Goal: Use online tool/utility: Utilize a website feature to perform a specific function

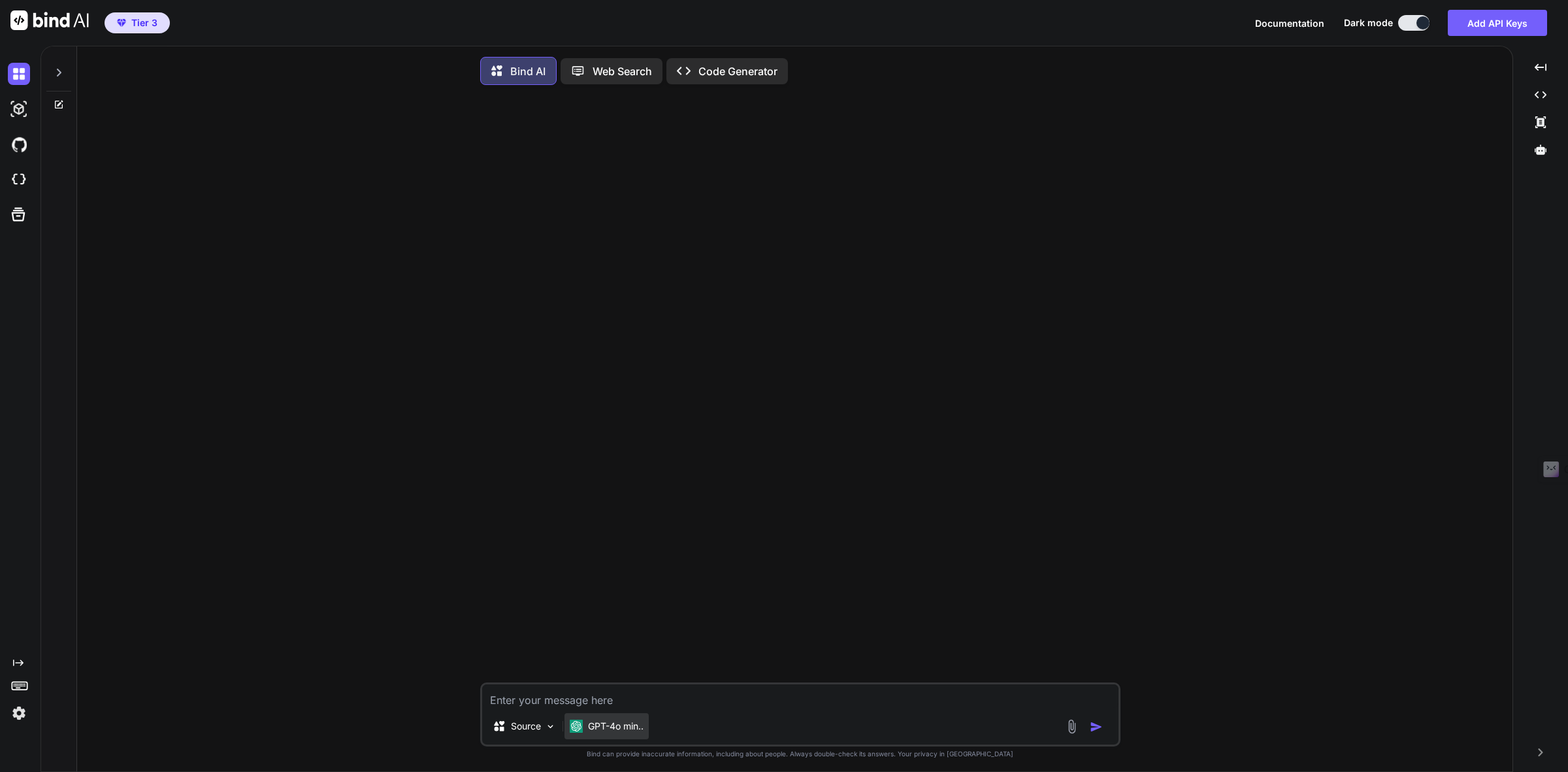
click at [608, 732] on p "GPT-4o min.." at bounding box center [615, 726] width 56 height 13
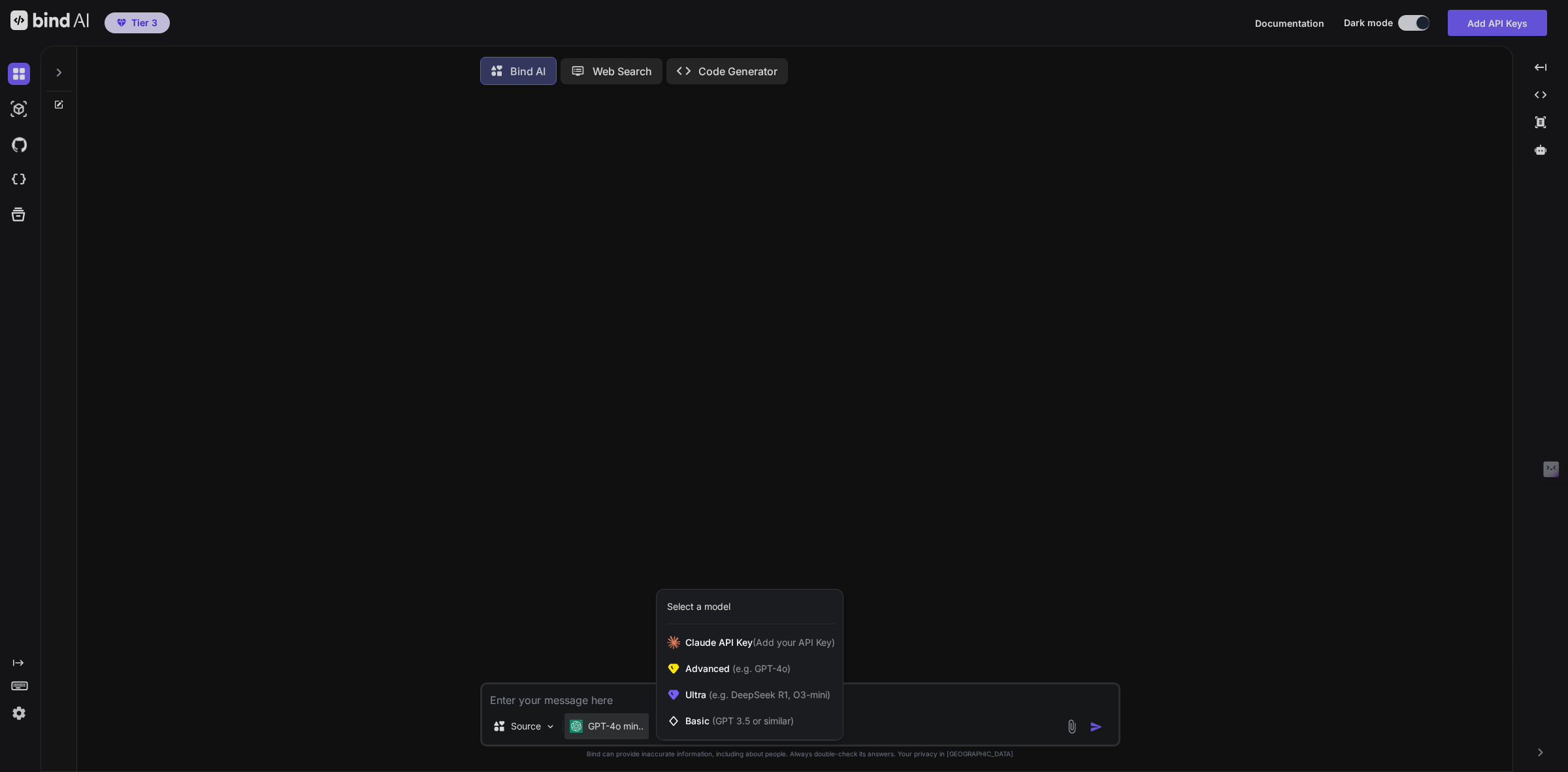
click at [1018, 495] on div at bounding box center [784, 386] width 1568 height 772
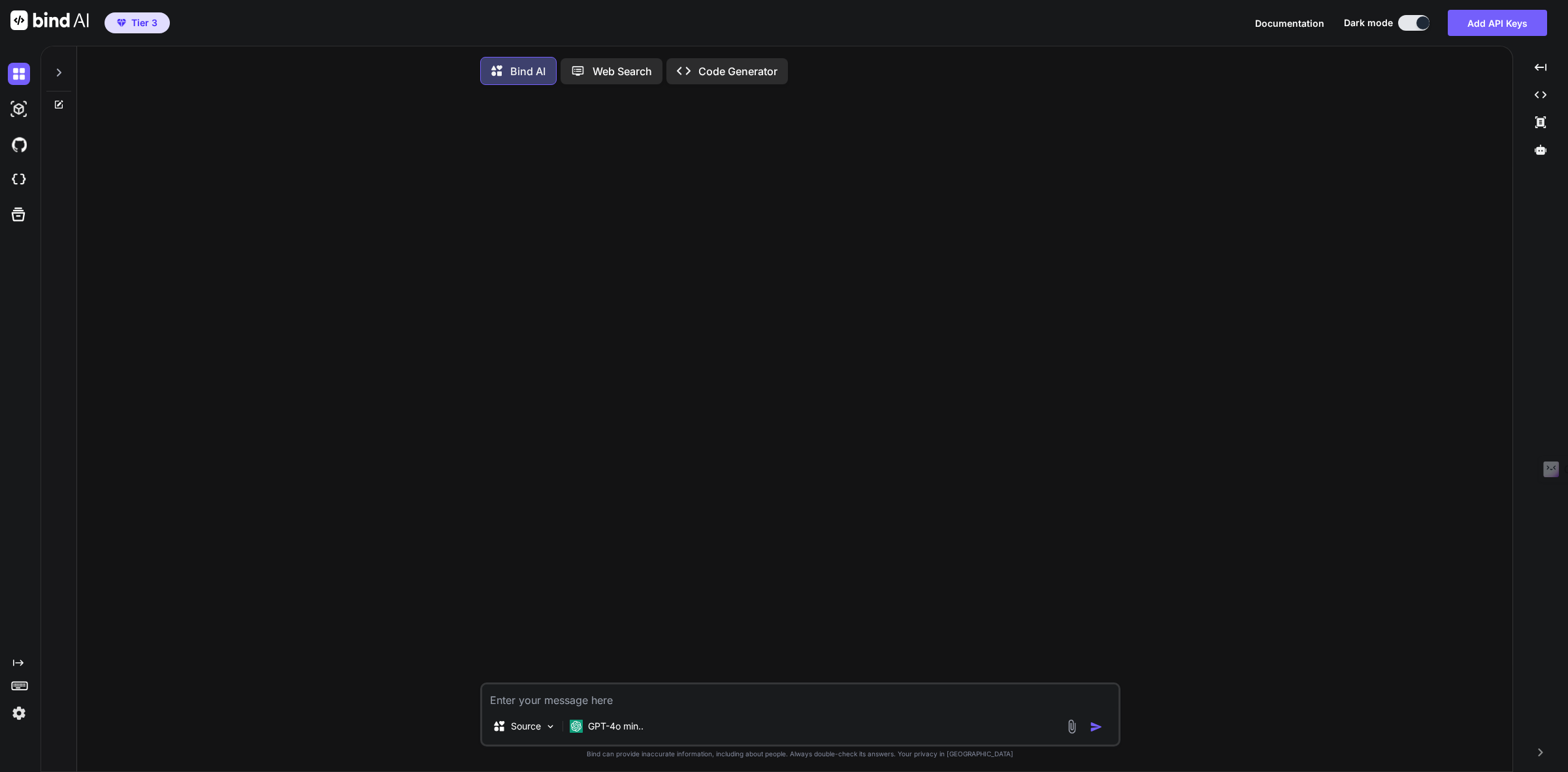
click at [14, 709] on img at bounding box center [18, 713] width 22 height 22
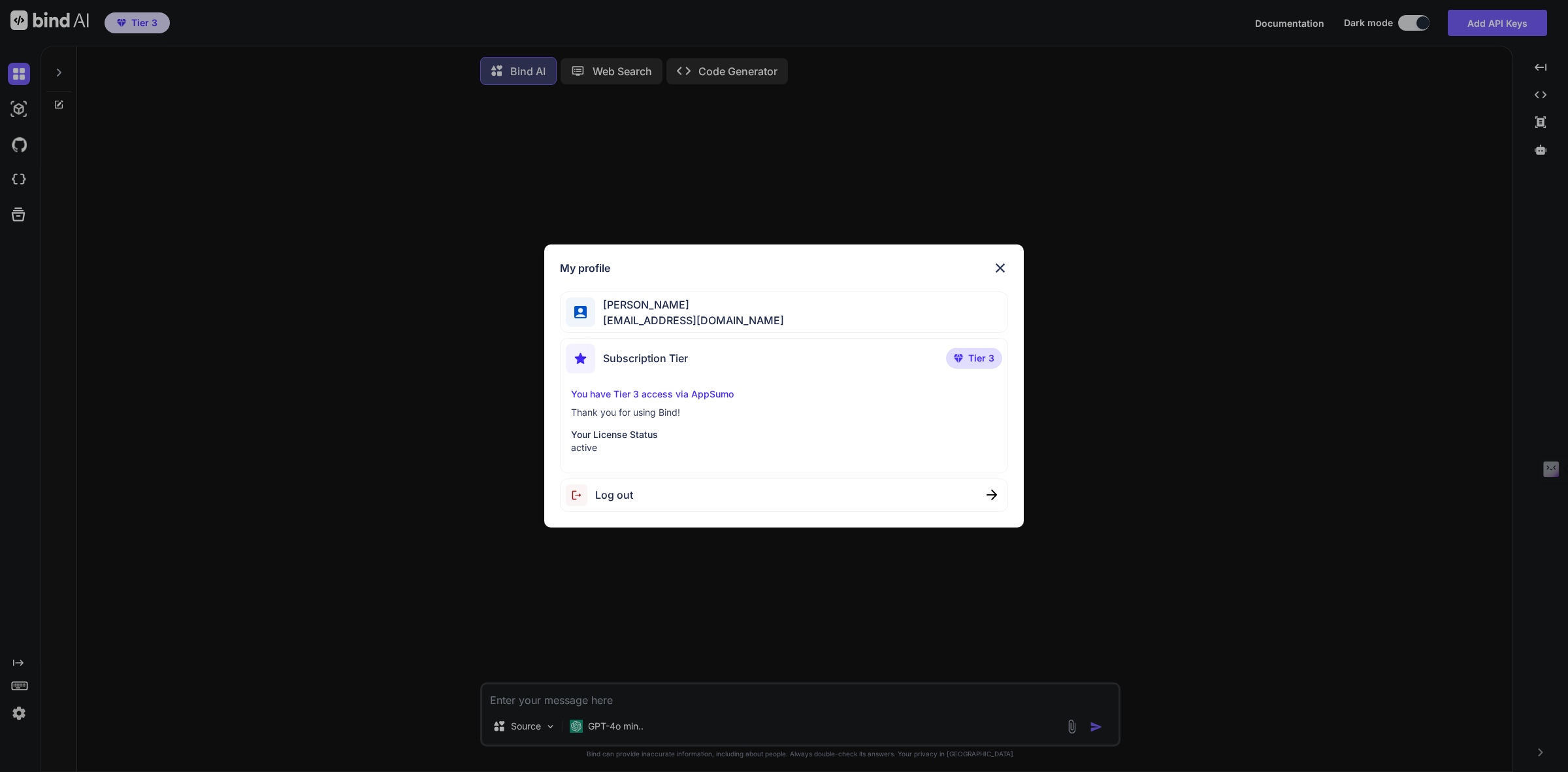
click at [688, 397] on p "You have Tier 3 access via AppSumo" at bounding box center [784, 394] width 425 height 13
click at [985, 357] on span "Tier 3" at bounding box center [981, 358] width 26 height 13
click at [1036, 245] on div "My profile Sateesh John satheeshjohn@gmail.com Subscription Tier Tier 3 You hav…" at bounding box center [784, 386] width 523 height 283
click at [996, 269] on img at bounding box center [1000, 268] width 16 height 16
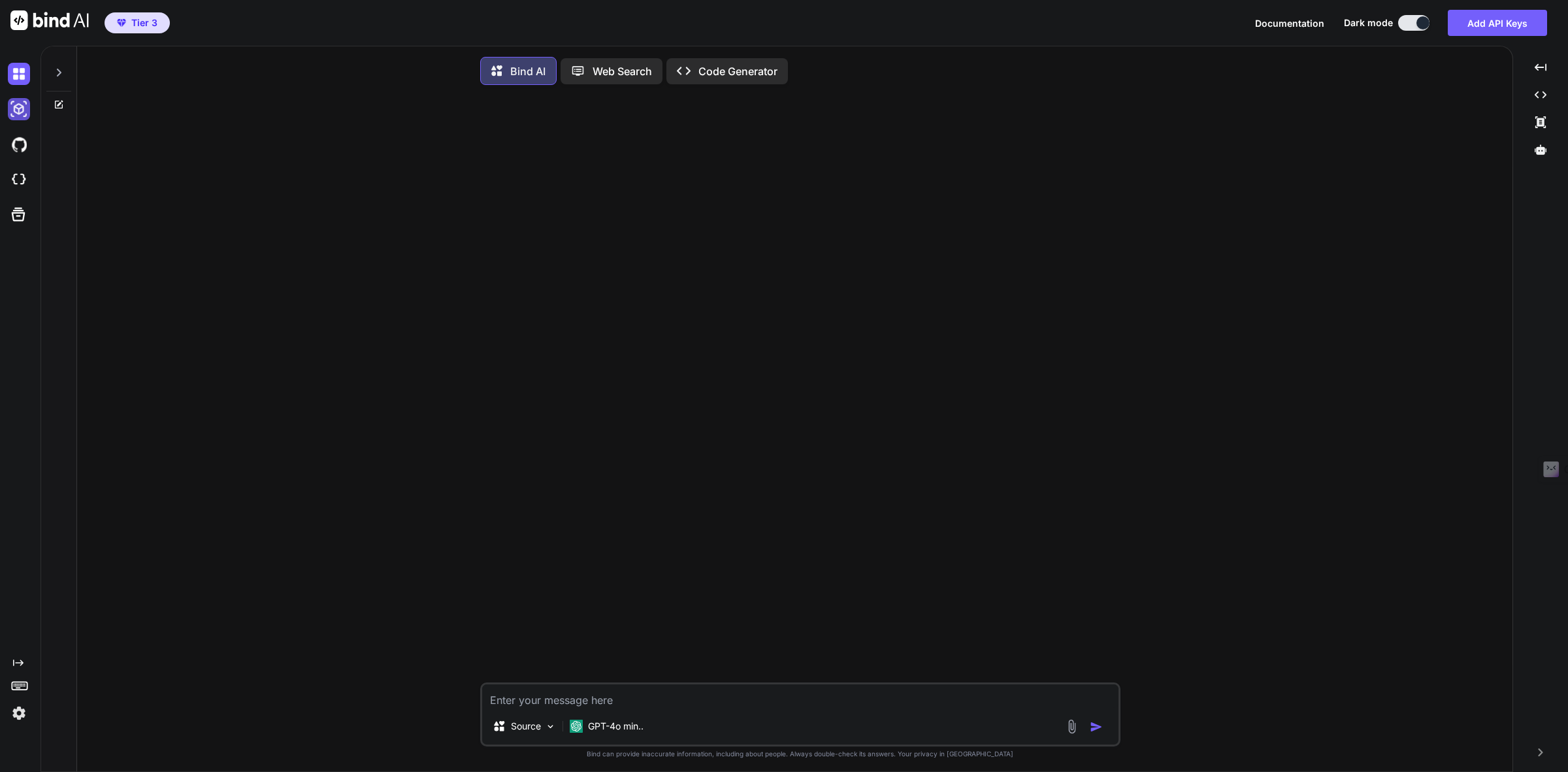
click at [24, 108] on img at bounding box center [18, 109] width 22 height 22
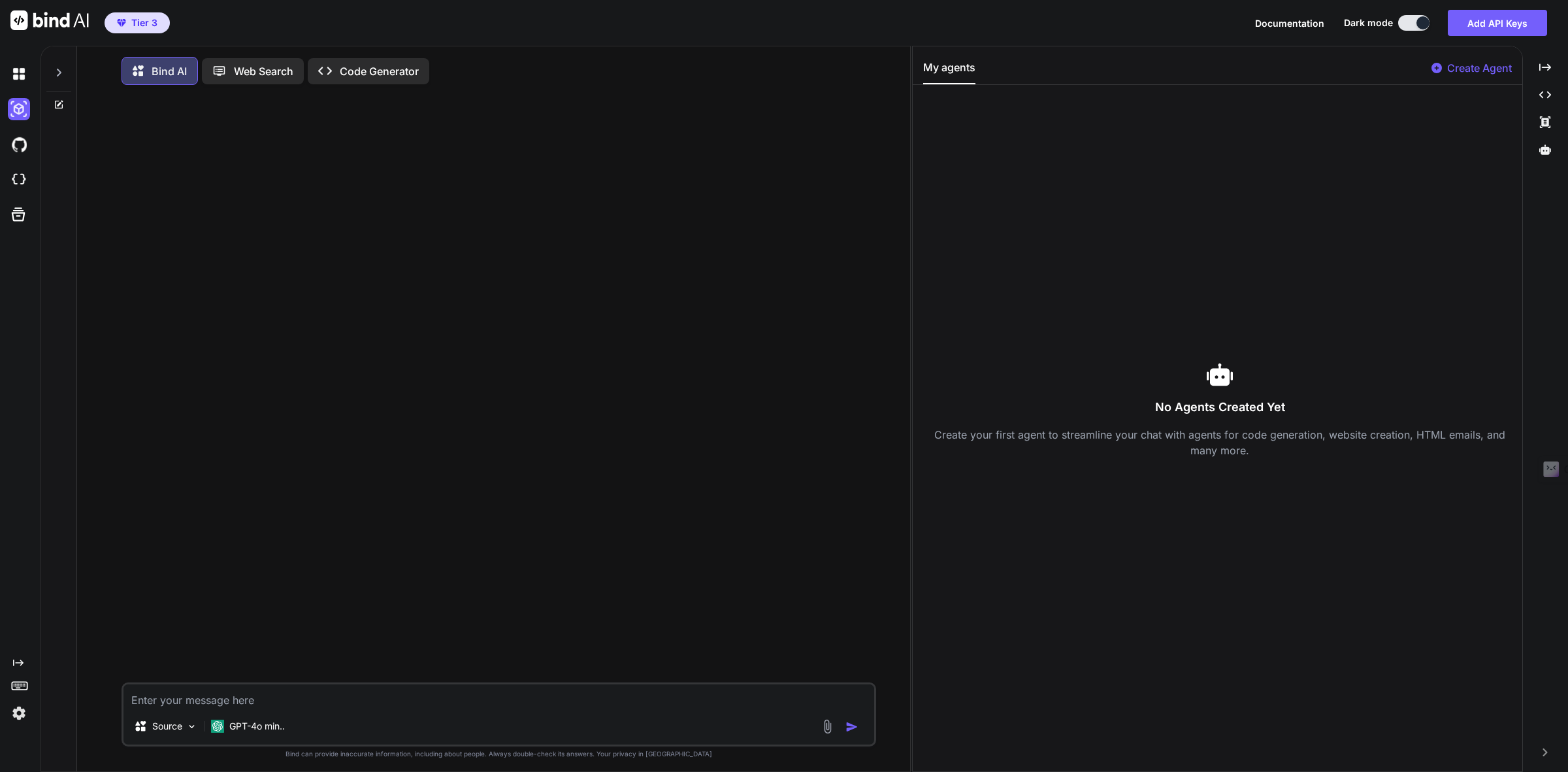
click at [1468, 60] on p "Create Agent" at bounding box center [1480, 68] width 65 height 16
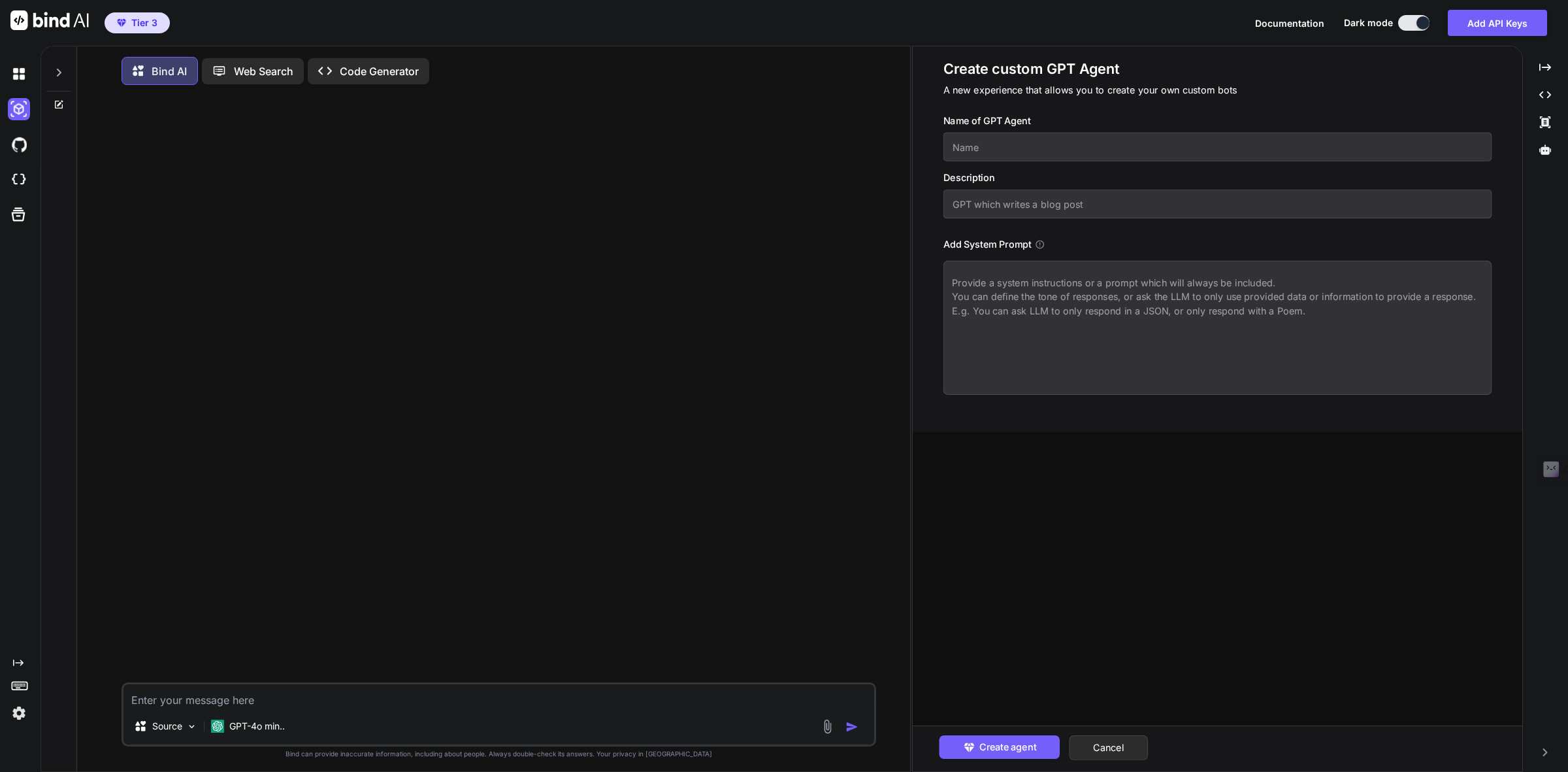
click at [164, 72] on p "Bind AI" at bounding box center [169, 71] width 35 height 16
click at [367, 74] on p "Code Generator" at bounding box center [379, 71] width 79 height 16
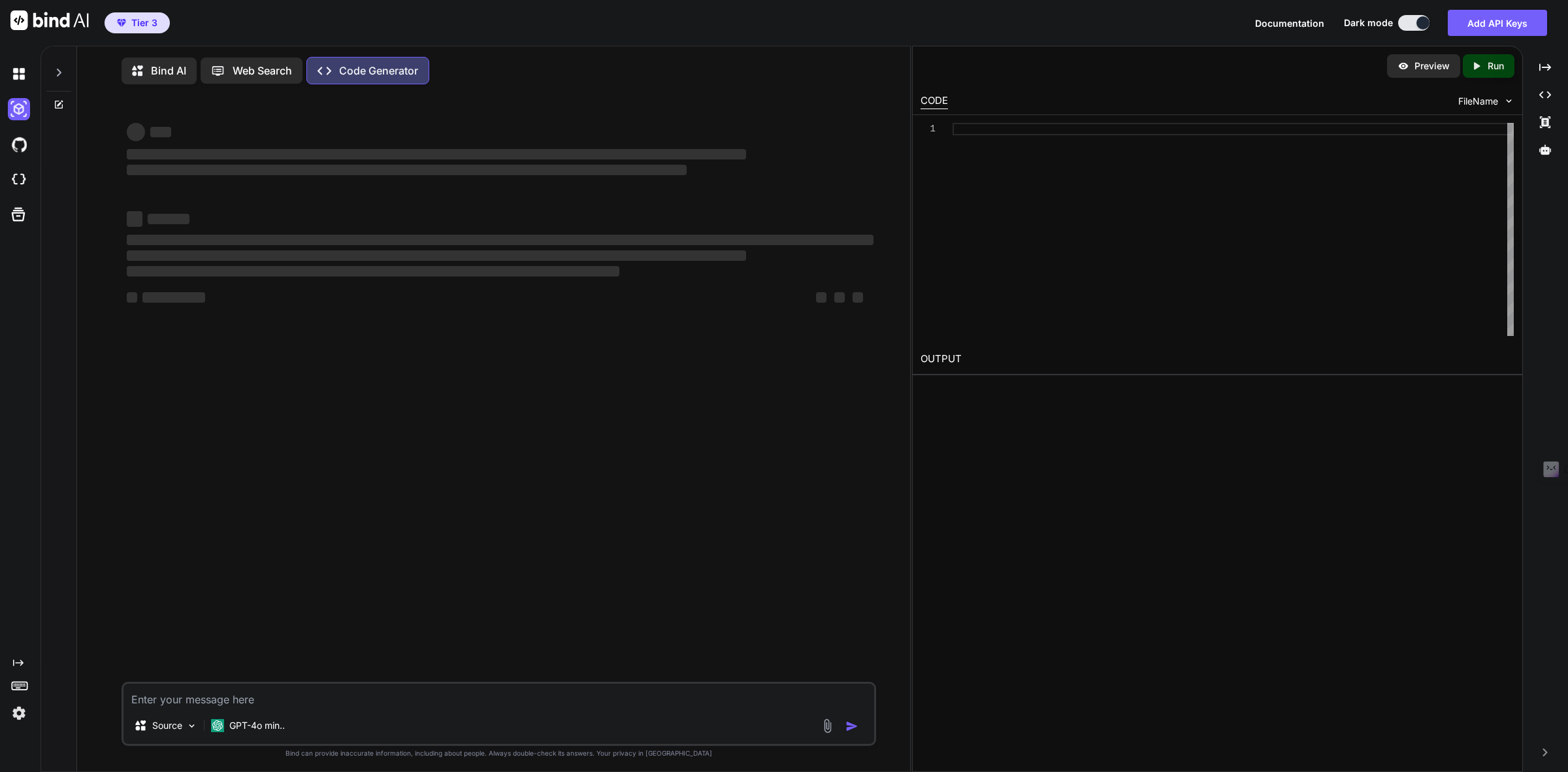
type textarea "x"
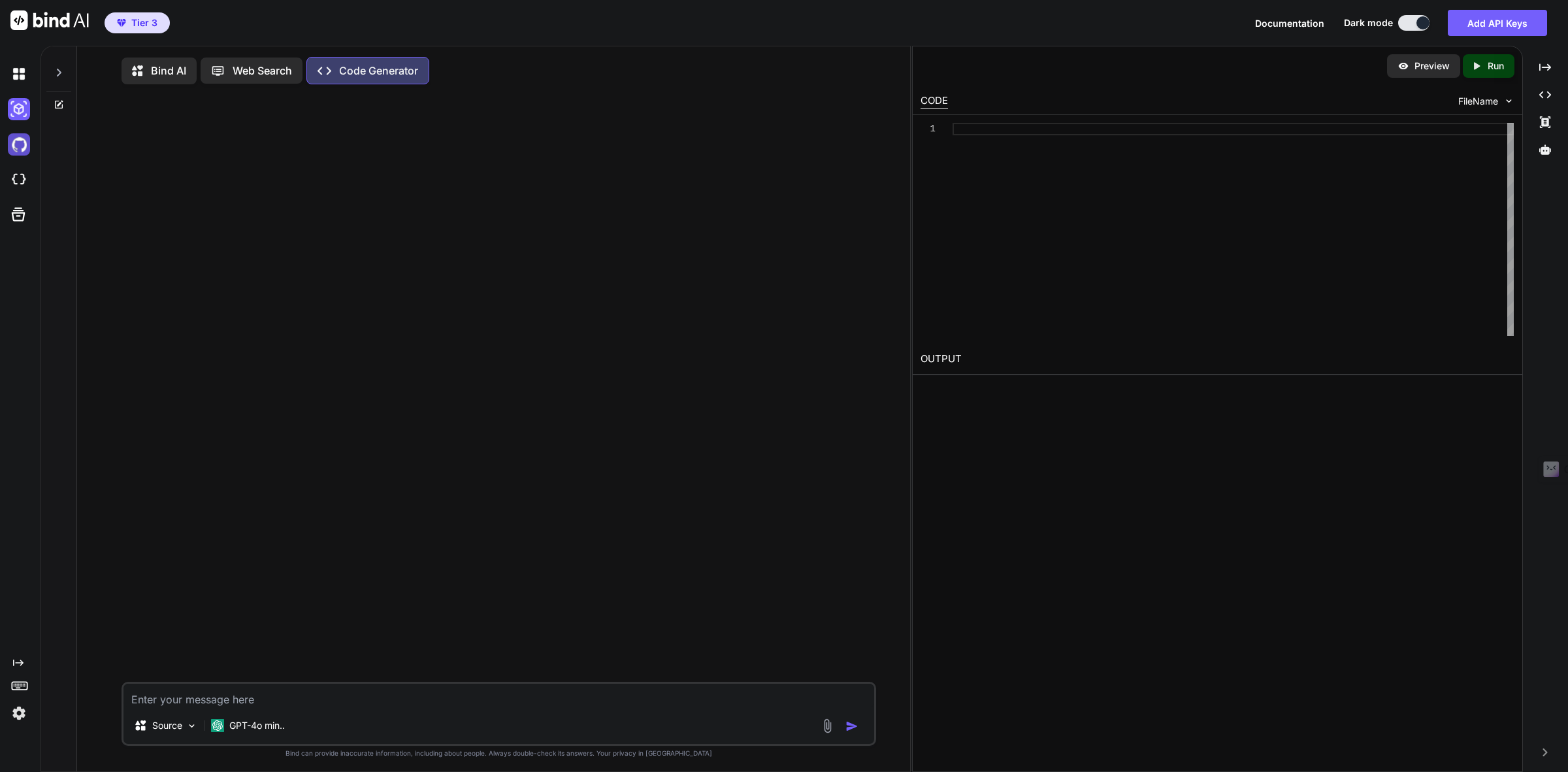
click at [18, 147] on img at bounding box center [18, 144] width 22 height 22
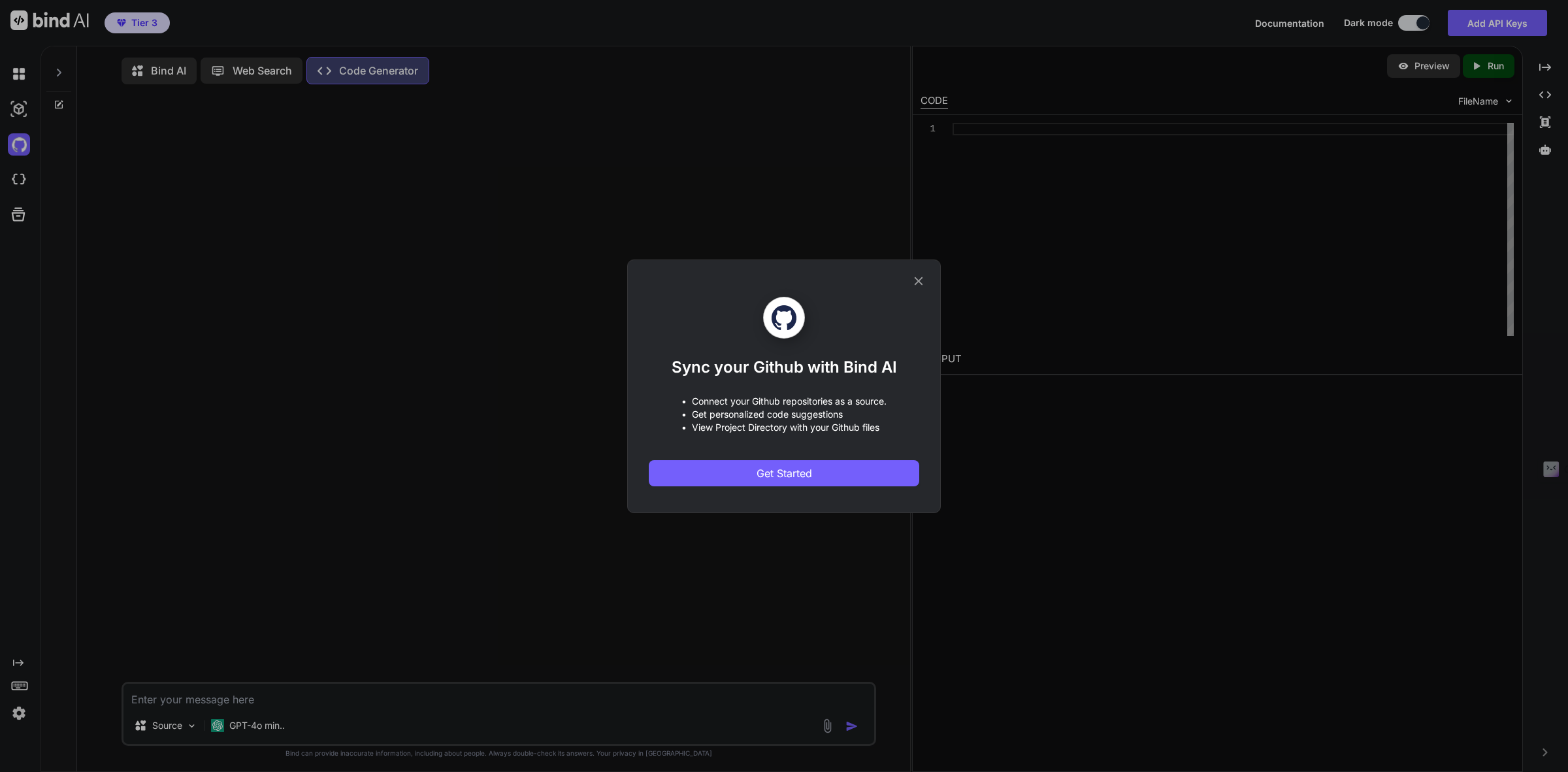
click at [16, 177] on div "Sync your Github with Bind AI • Connect your Github repositories as a source. •…" at bounding box center [784, 386] width 1568 height 772
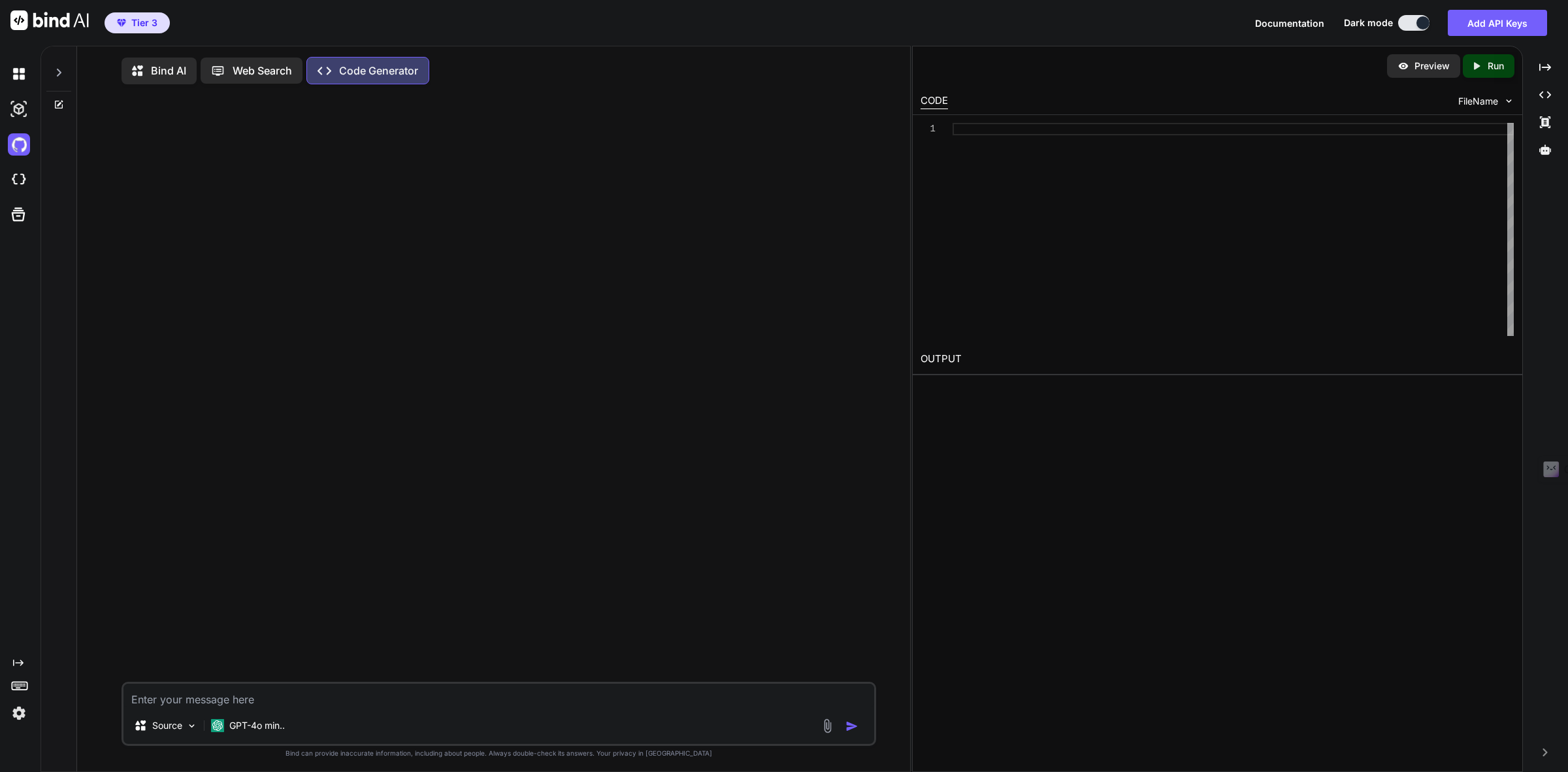
click at [16, 177] on img at bounding box center [18, 180] width 22 height 22
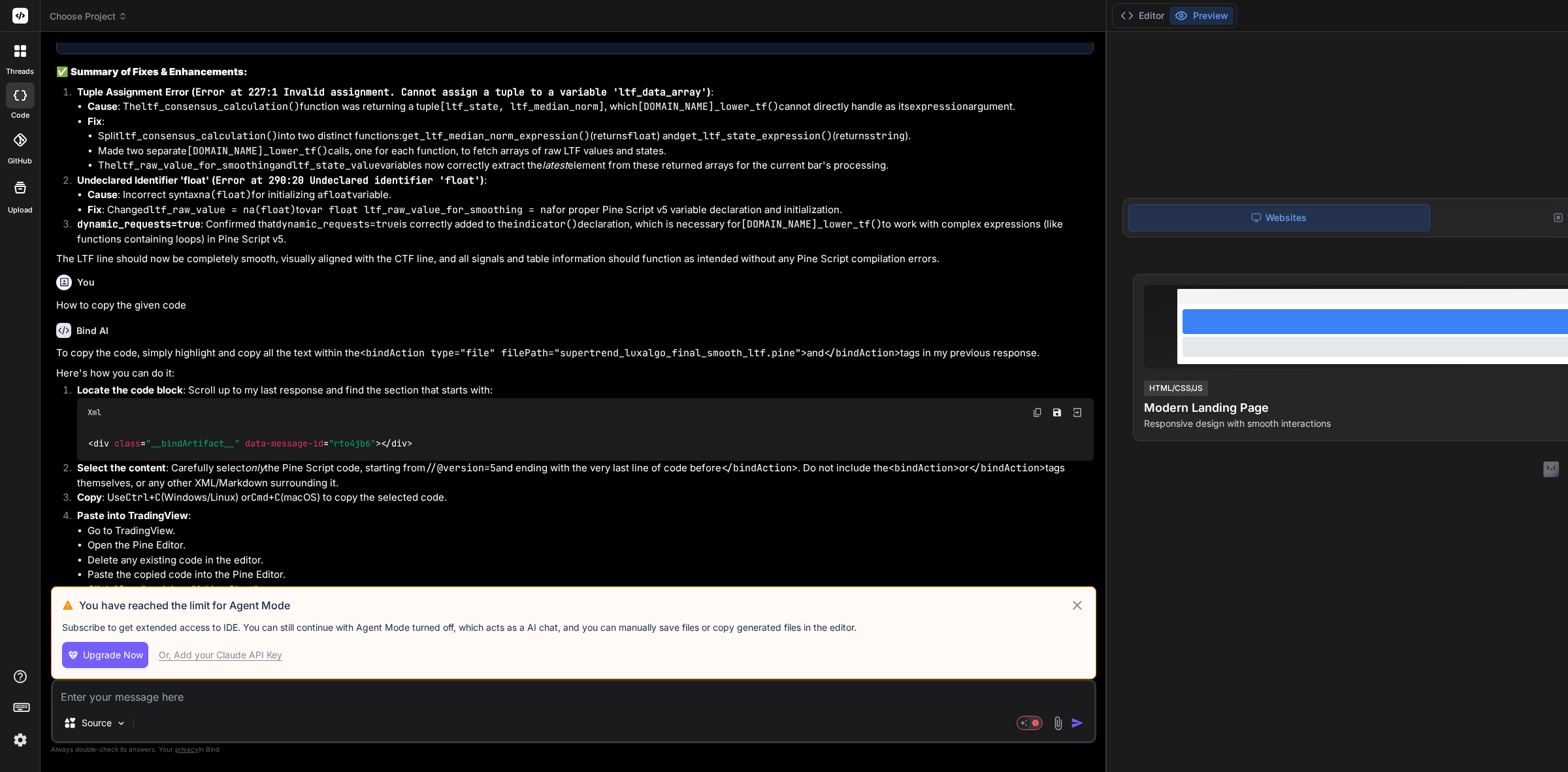
scroll to position [5145, 0]
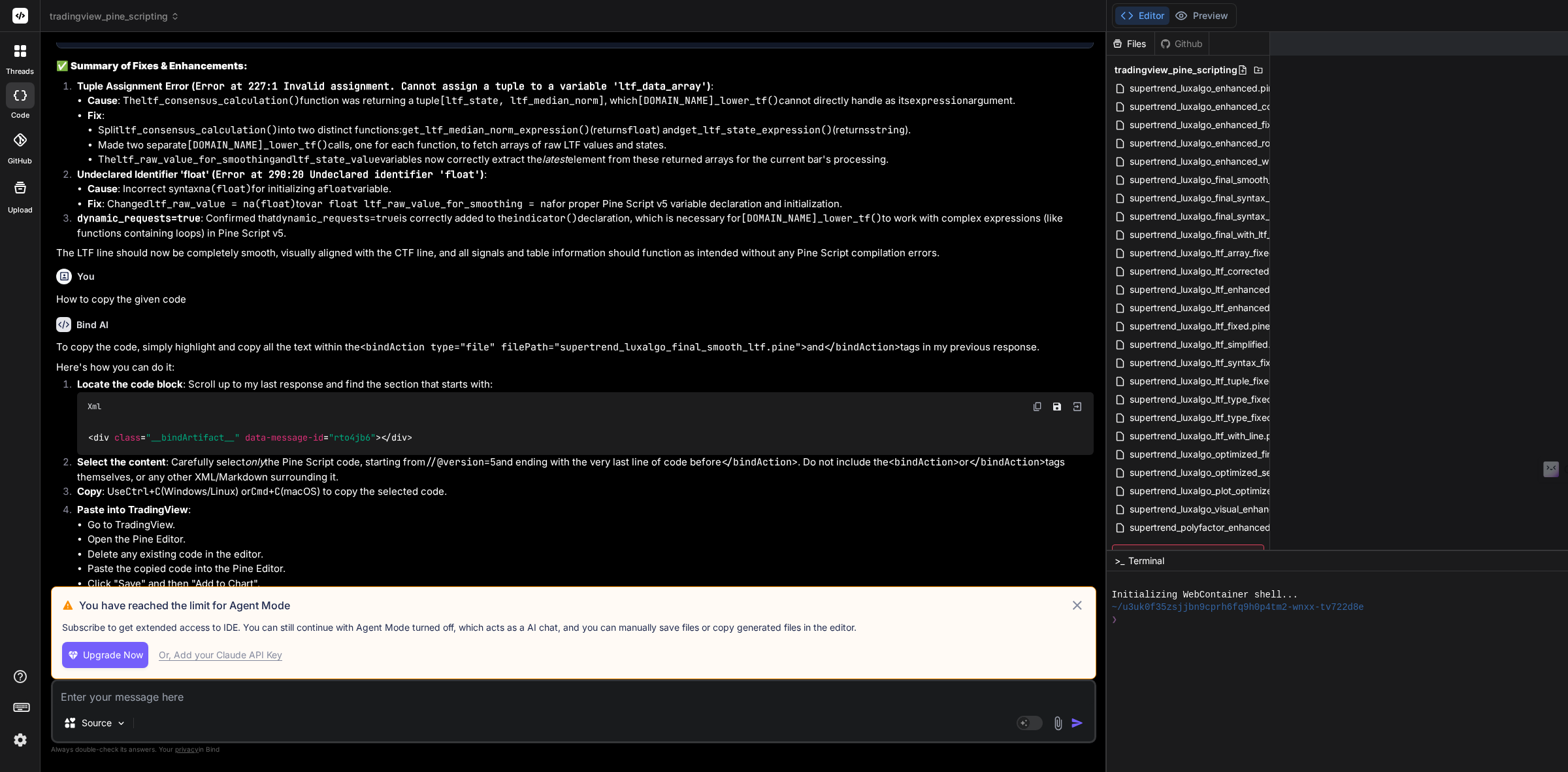
click at [233, 655] on div "Or, Add your Claude API Key" at bounding box center [220, 655] width 124 height 13
type textarea "x"
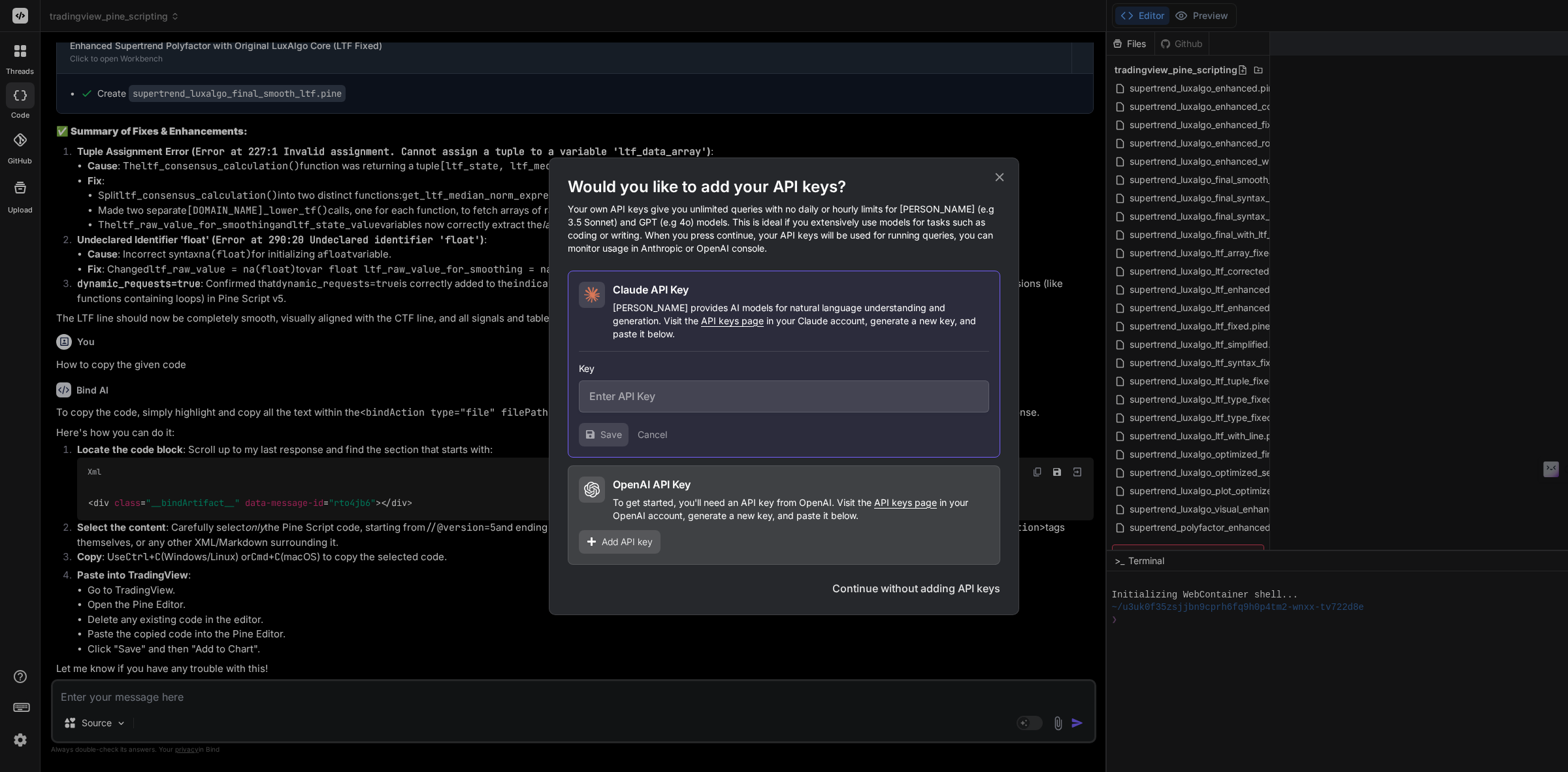
scroll to position [5092, 0]
click at [619, 392] on input "text" at bounding box center [784, 396] width 411 height 32
paste input "IDEPRIORITYACCESS"
drag, startPoint x: 745, startPoint y: 386, endPoint x: 605, endPoint y: 371, distance: 140.8
click at [605, 371] on div "Key IDEPRIORITYACCESS" at bounding box center [784, 387] width 411 height 50
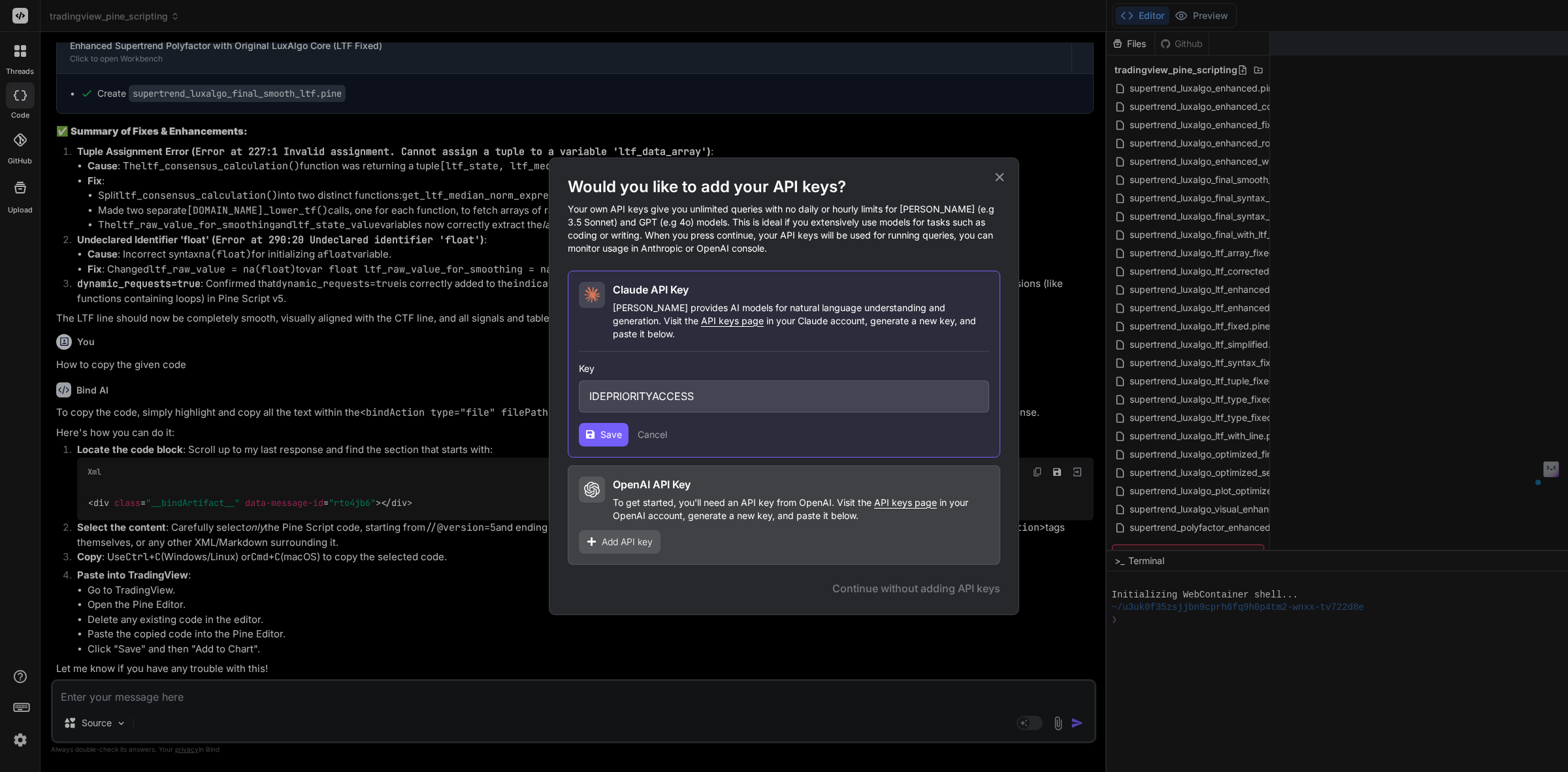
type input "IDEPRIORITYACCESS"
click at [589, 429] on icon at bounding box center [590, 434] width 10 height 10
click at [732, 385] on input "IDEPRIORITYACCESS" at bounding box center [784, 396] width 411 height 32
drag, startPoint x: 723, startPoint y: 386, endPoint x: 489, endPoint y: 368, distance: 234.7
click at [489, 368] on div "Would you like to add your API keys? Your own API keys give you unlimited queri…" at bounding box center [784, 386] width 1568 height 772
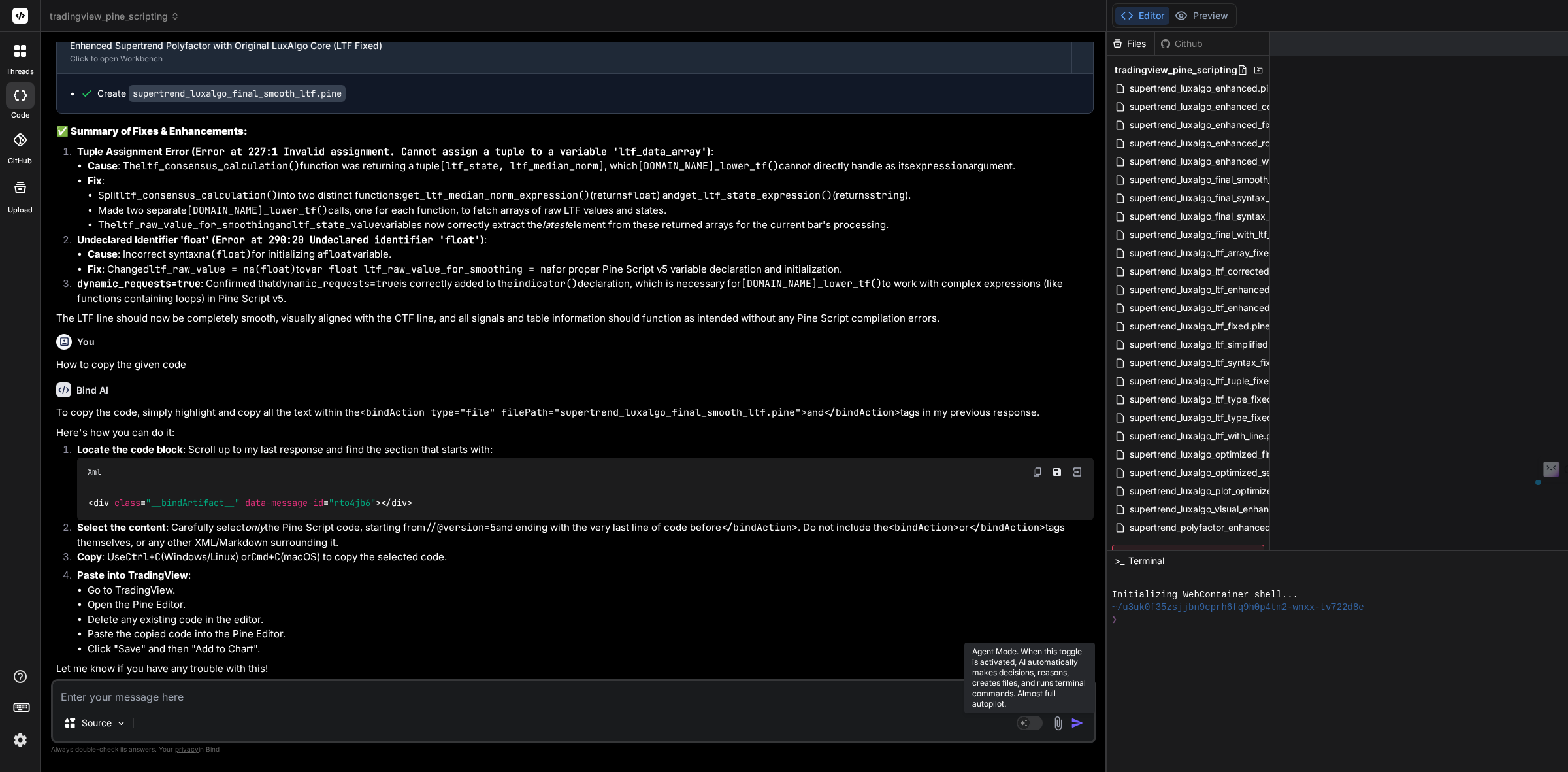
click at [1043, 726] on rect at bounding box center [1030, 723] width 26 height 14
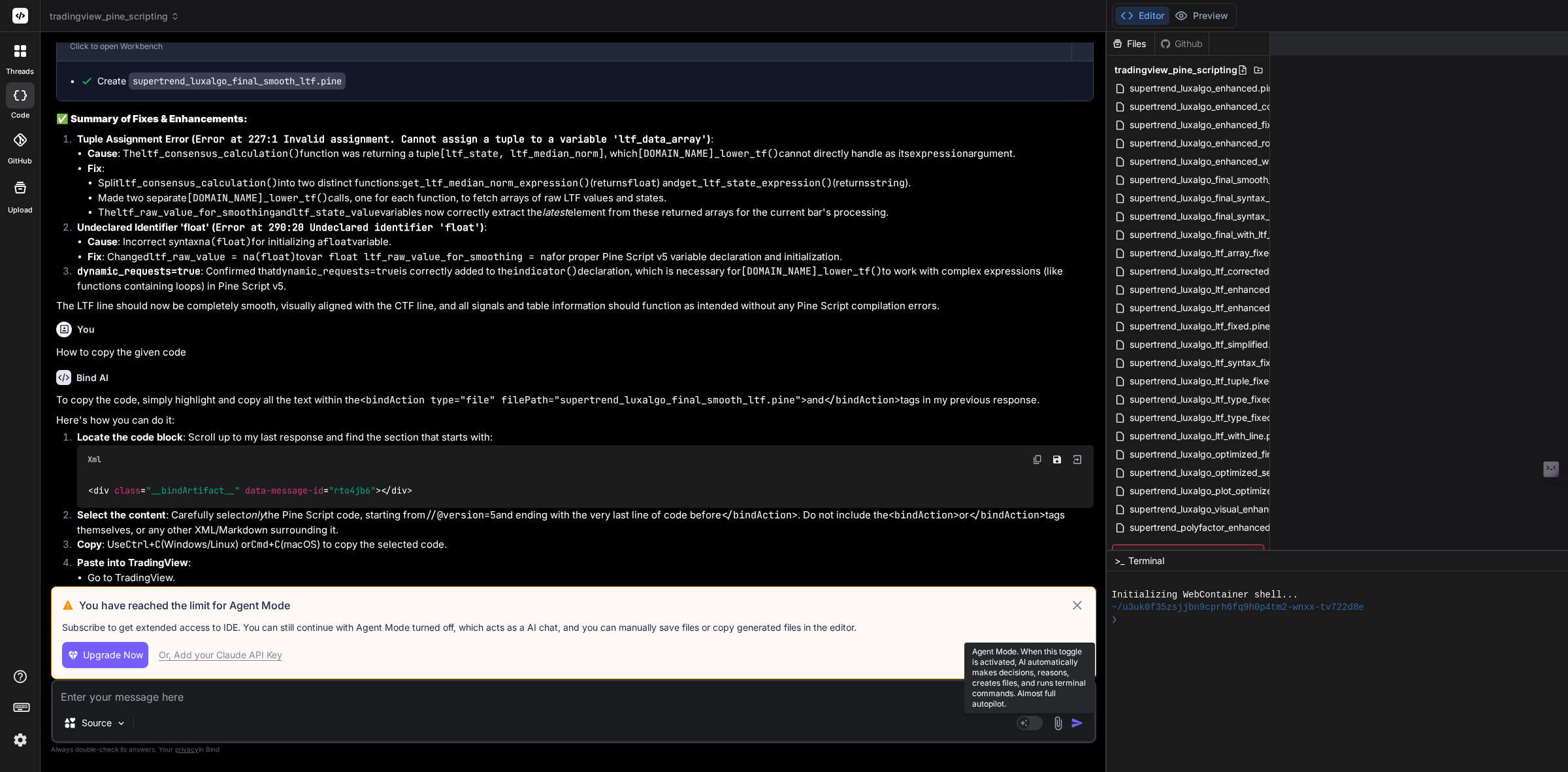
scroll to position [5145, 0]
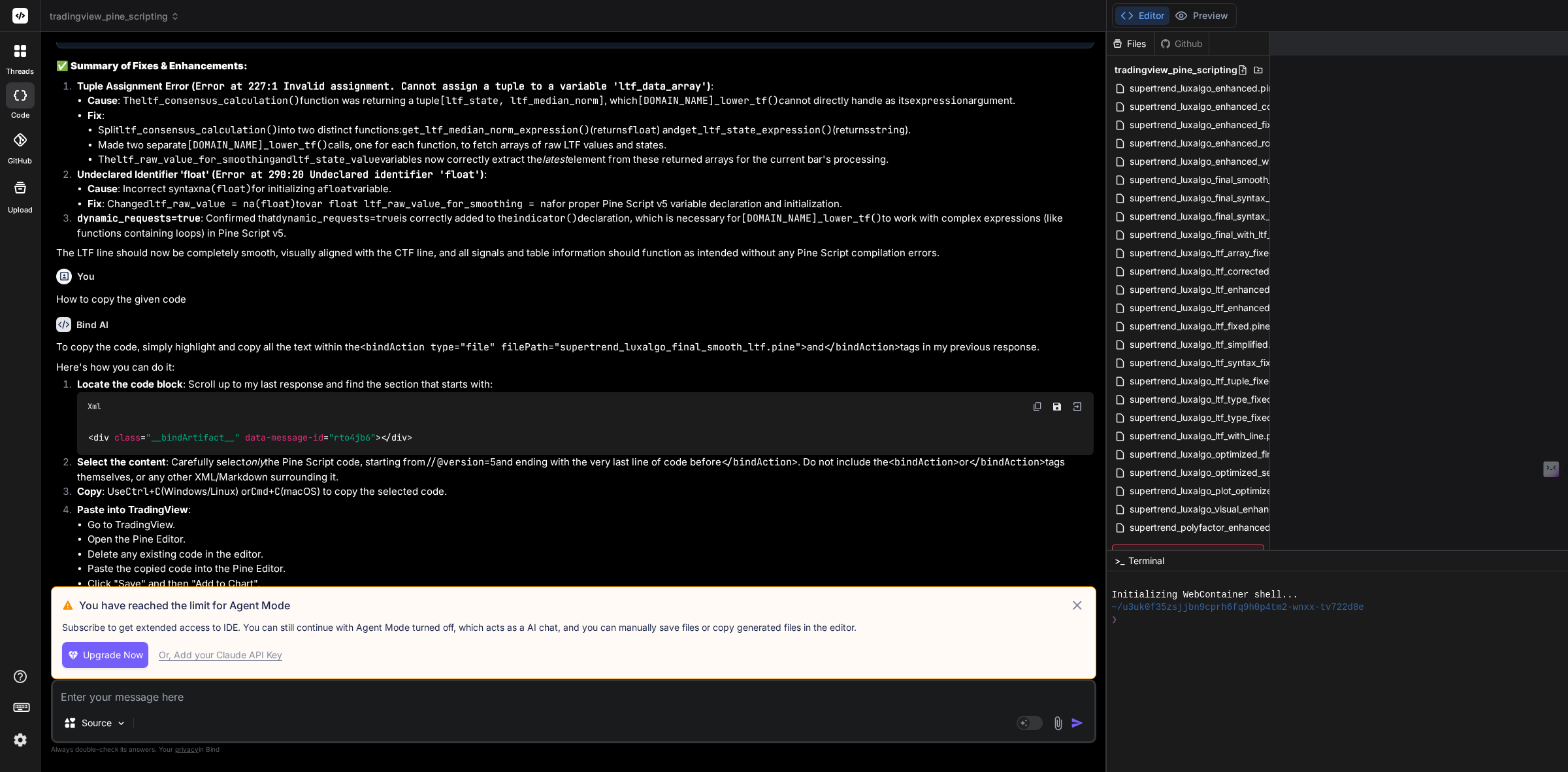
click at [194, 653] on div "Or, Add your Claude API Key" at bounding box center [220, 655] width 124 height 13
type textarea "x"
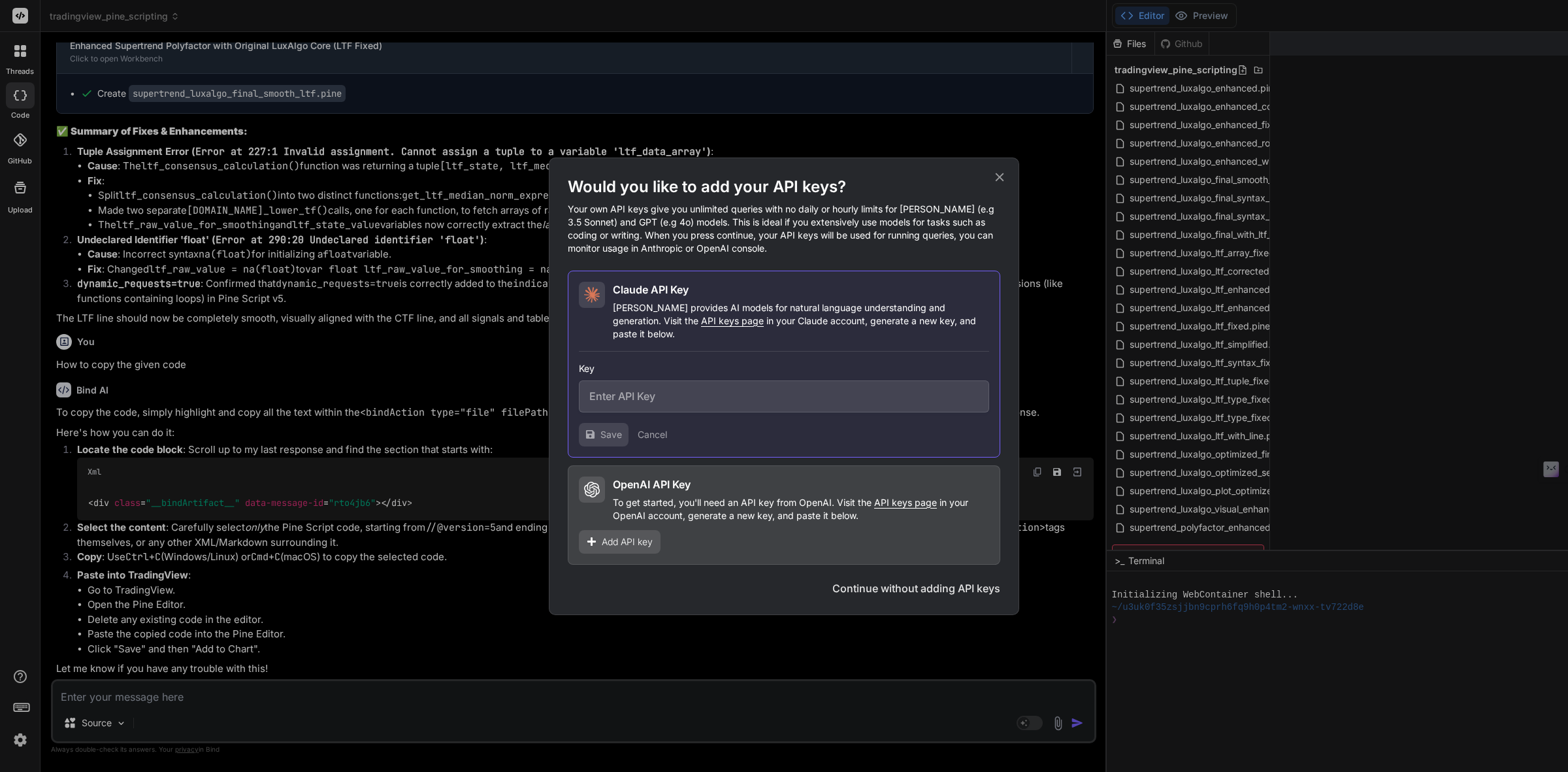
click at [654, 394] on input "text" at bounding box center [784, 396] width 411 height 32
click at [688, 392] on input "text" at bounding box center [784, 396] width 411 height 32
paste input "sk-ant-api03-0ogQ2etKMPWmEET9vwaiWYEkIAQgfmcnesjxbvqyfYZOdlZMFf4hIBgxJcbKn3DaFY…"
type input "sk-ant-api03-0ogQ2etKMPWmEET9vwaiWYEkIAQgfmcnesjxbvqyfYZOdlZMFf4hIBgxJcbKn3DaFY…"
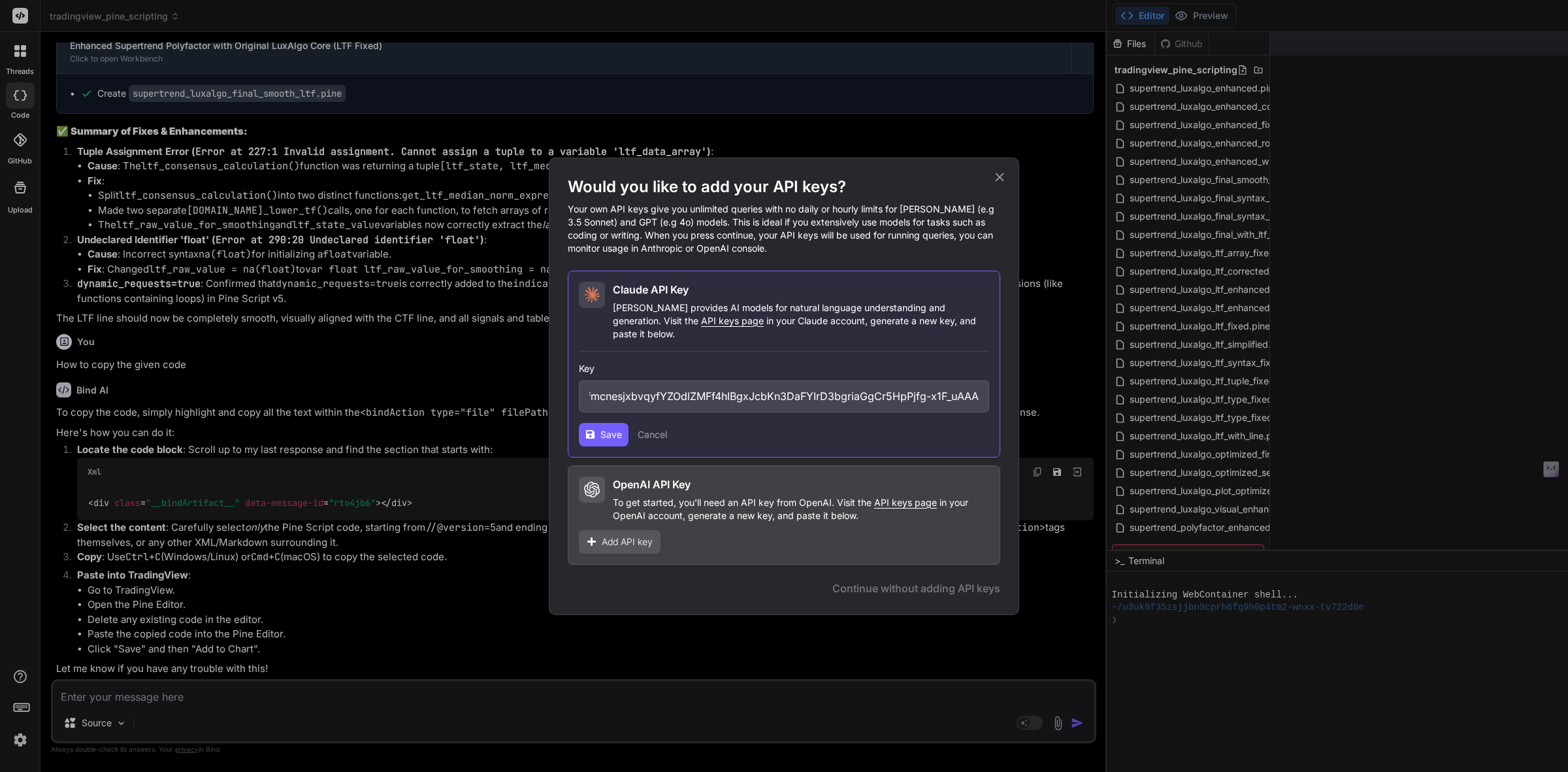
scroll to position [0, 0]
click at [605, 438] on button "Save" at bounding box center [603, 434] width 49 height 23
click at [762, 436] on div "Save Cancel" at bounding box center [784, 434] width 411 height 23
click at [1000, 185] on icon at bounding box center [999, 177] width 14 height 14
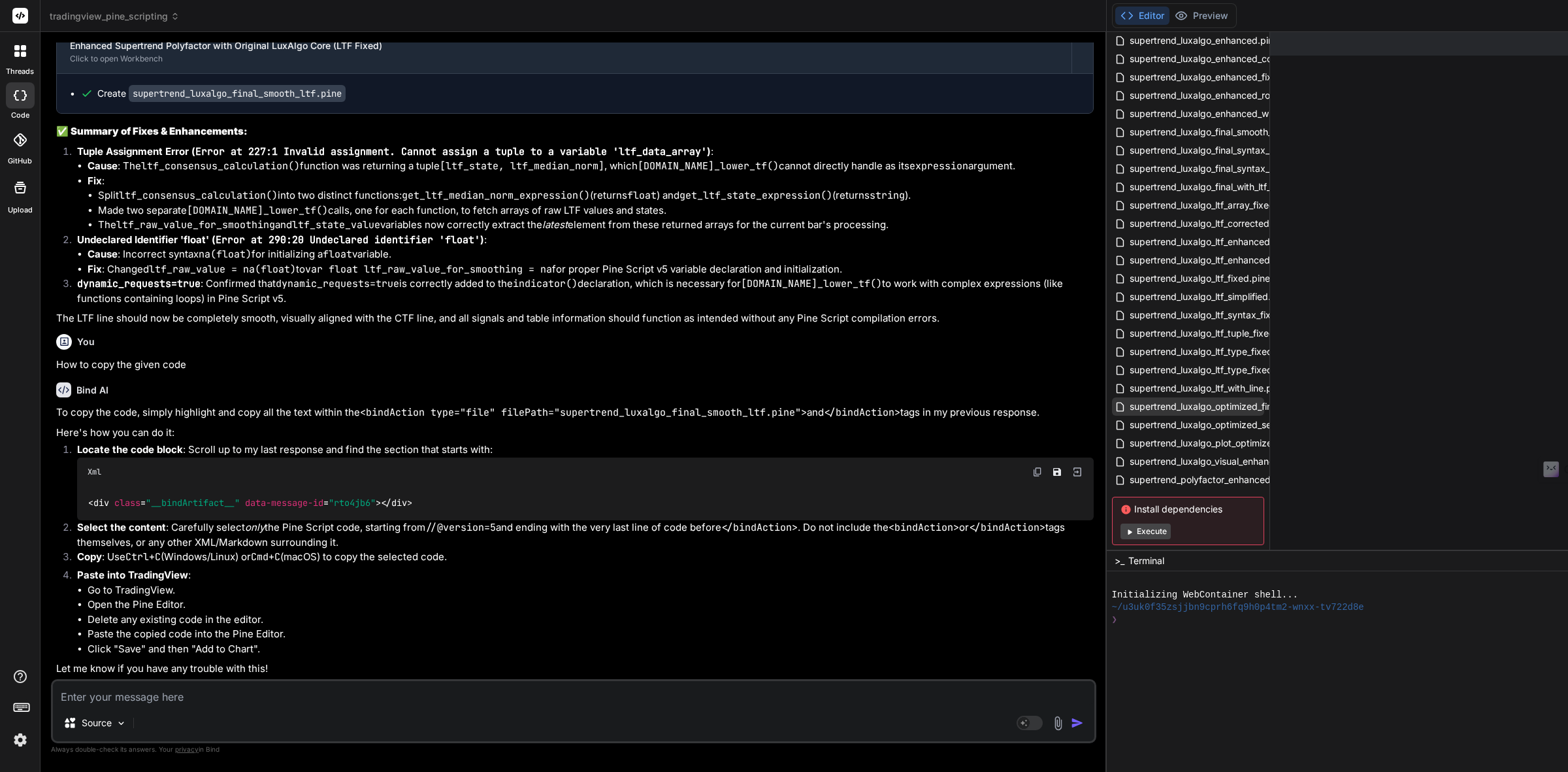
scroll to position [74, 0]
click at [1171, 505] on button "Execute" at bounding box center [1145, 507] width 50 height 16
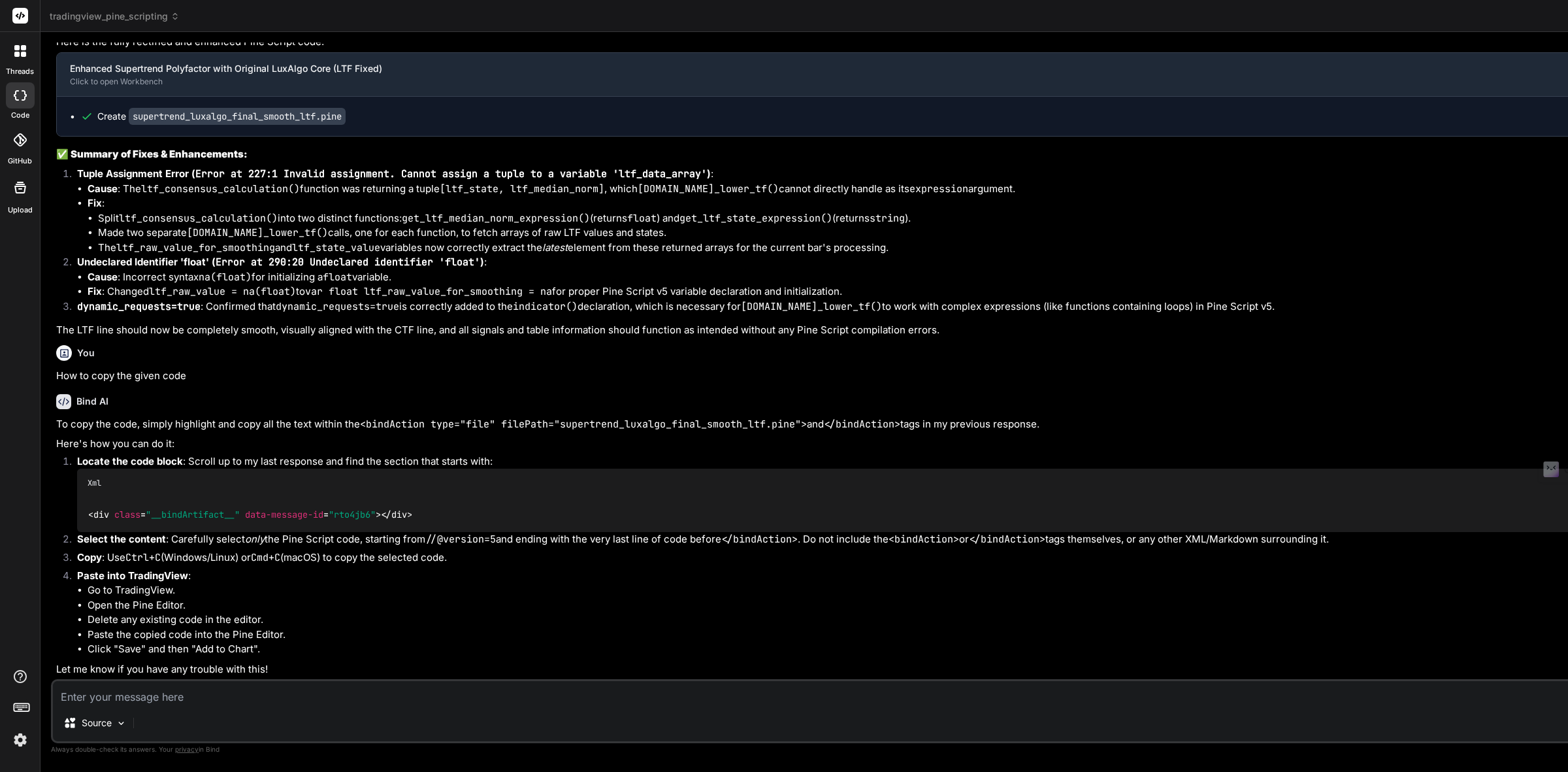
scroll to position [5092, 0]
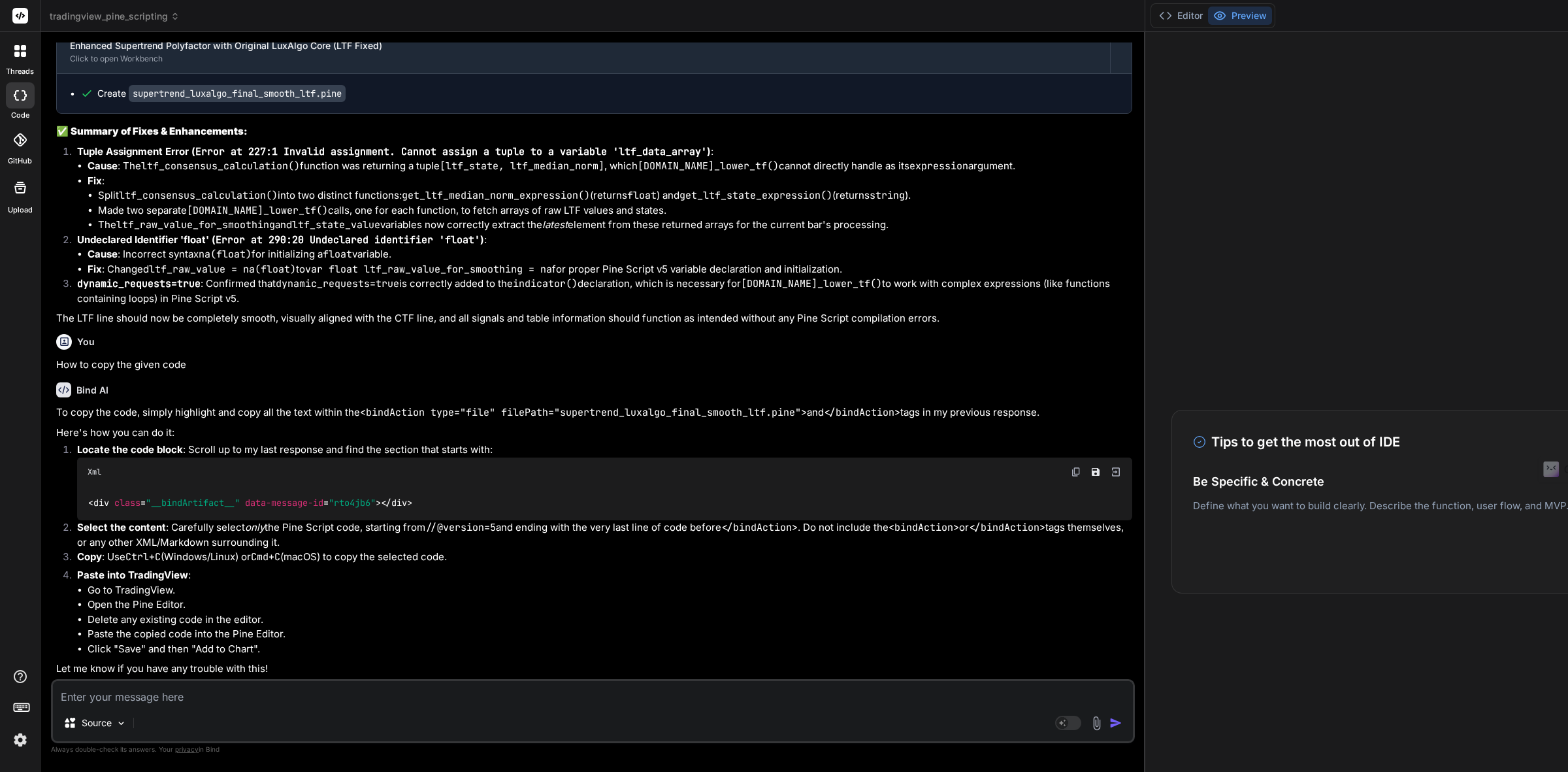
drag, startPoint x: 1126, startPoint y: 416, endPoint x: 536, endPoint y: 375, distance: 591.4
click at [536, 375] on div "Bind AI Web Search Created with Pixso. Code Generator You Have you used [DOMAIN…" at bounding box center [592, 402] width 1104 height 740
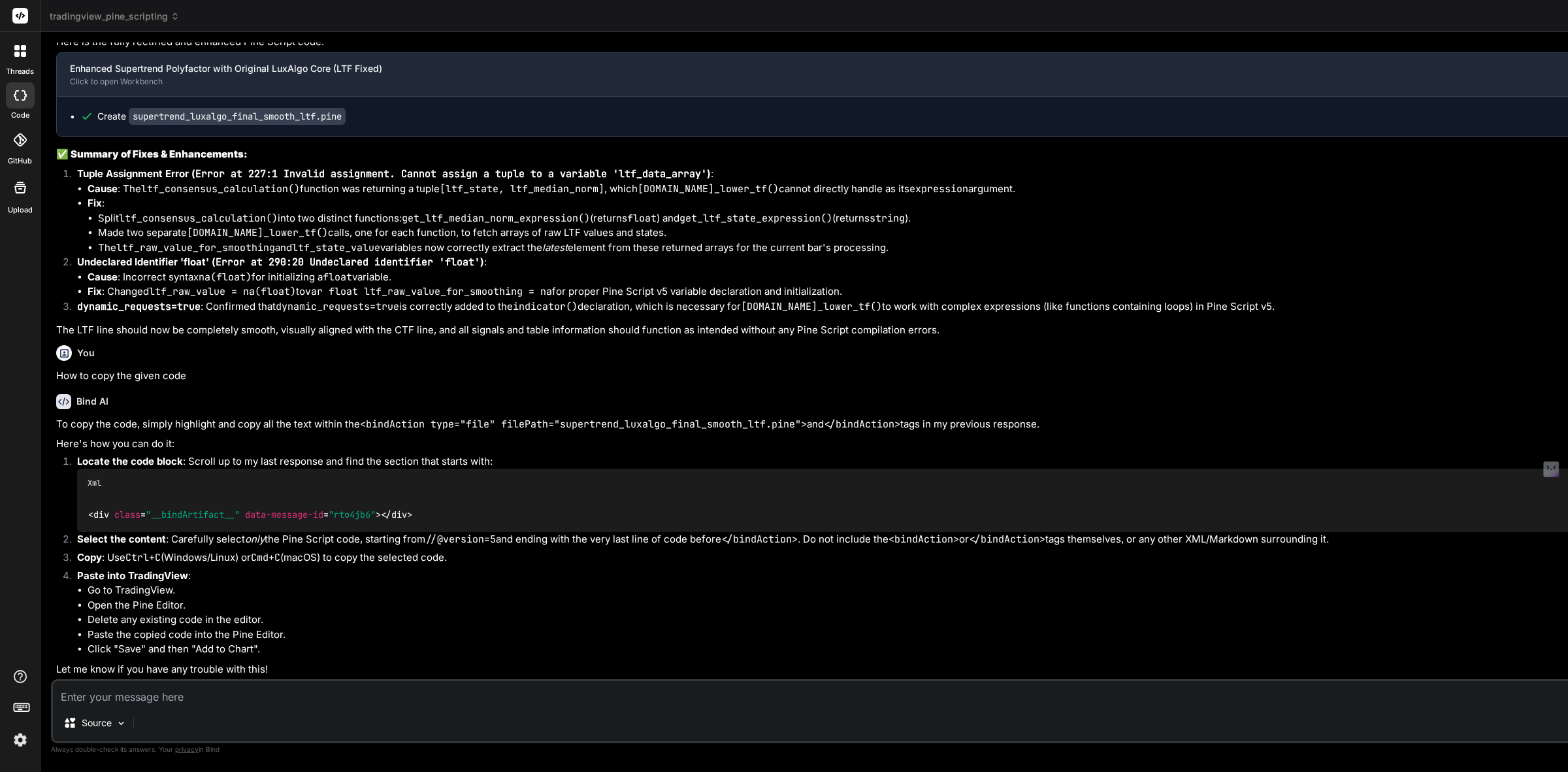
scroll to position [5044, 0]
drag, startPoint x: 1165, startPoint y: 613, endPoint x: 982, endPoint y: 597, distance: 183.7
click at [982, 597] on div "Bind AI Web Search Created with Pixso. Code Generator You Have you used [DOMAIN…" at bounding box center [1009, 402] width 1938 height 740
click at [24, 139] on icon at bounding box center [20, 140] width 13 height 13
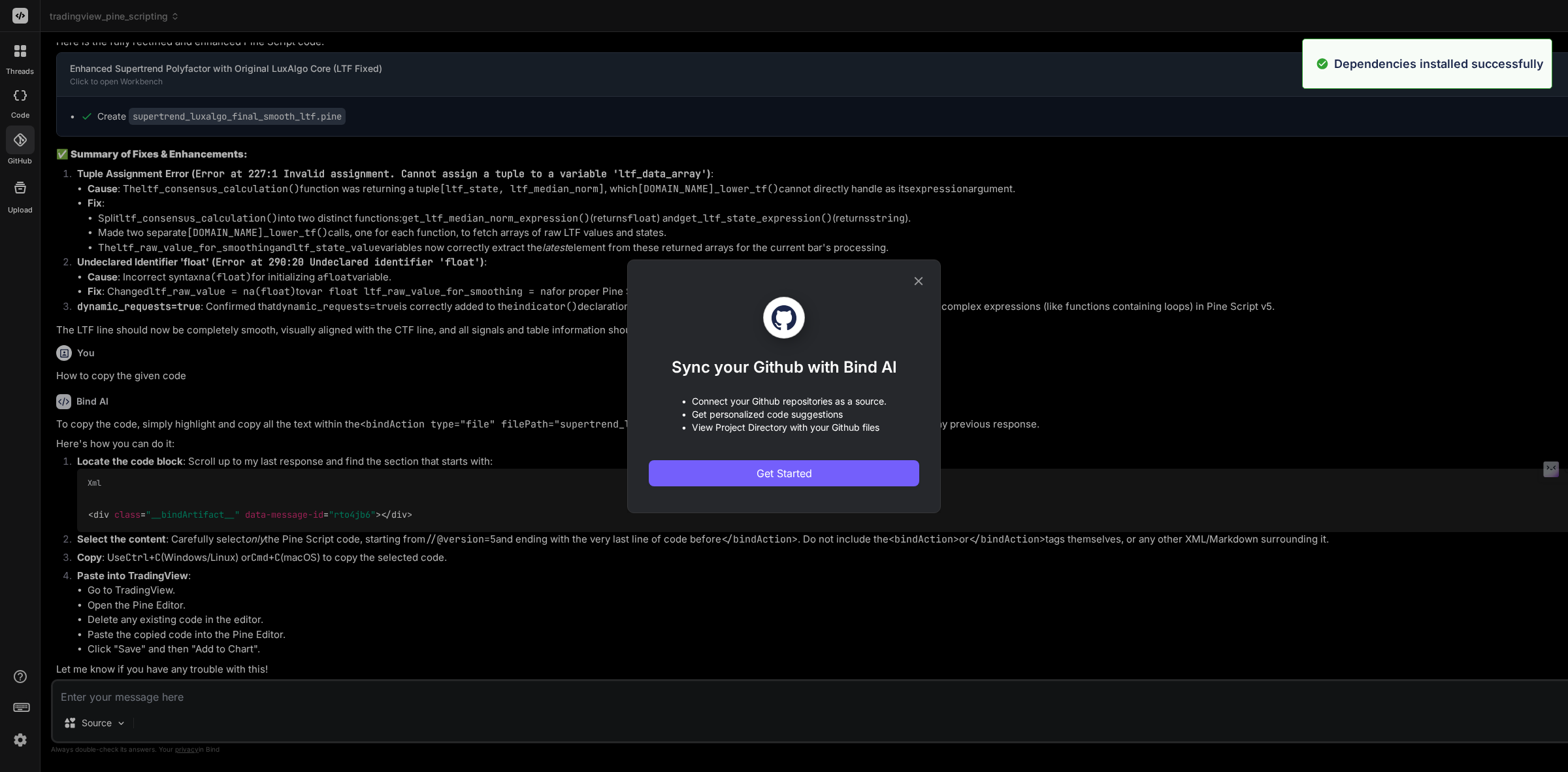
scroll to position [49, 0]
click at [922, 286] on icon at bounding box center [919, 281] width 14 height 14
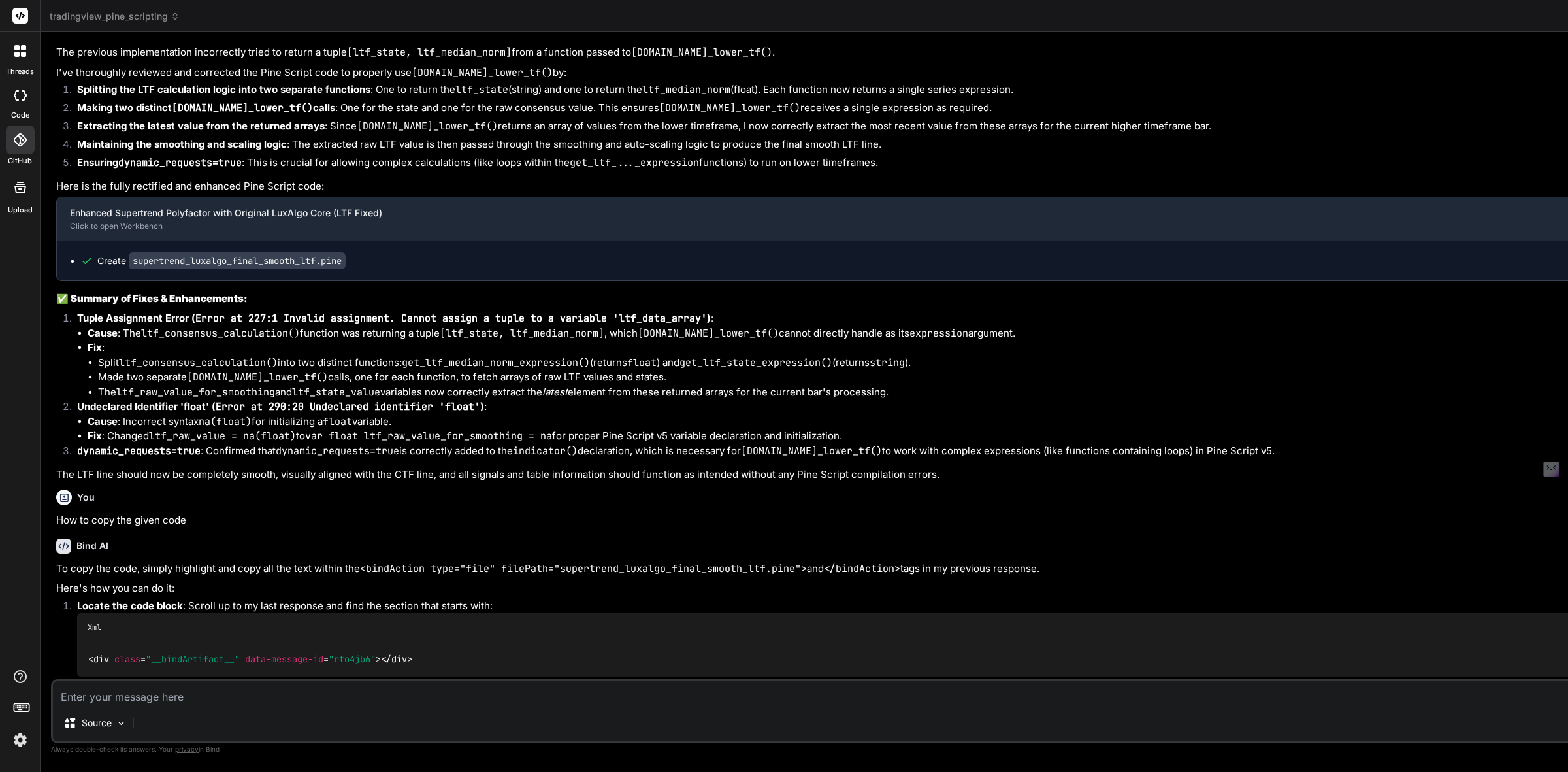
scroll to position [4881, 0]
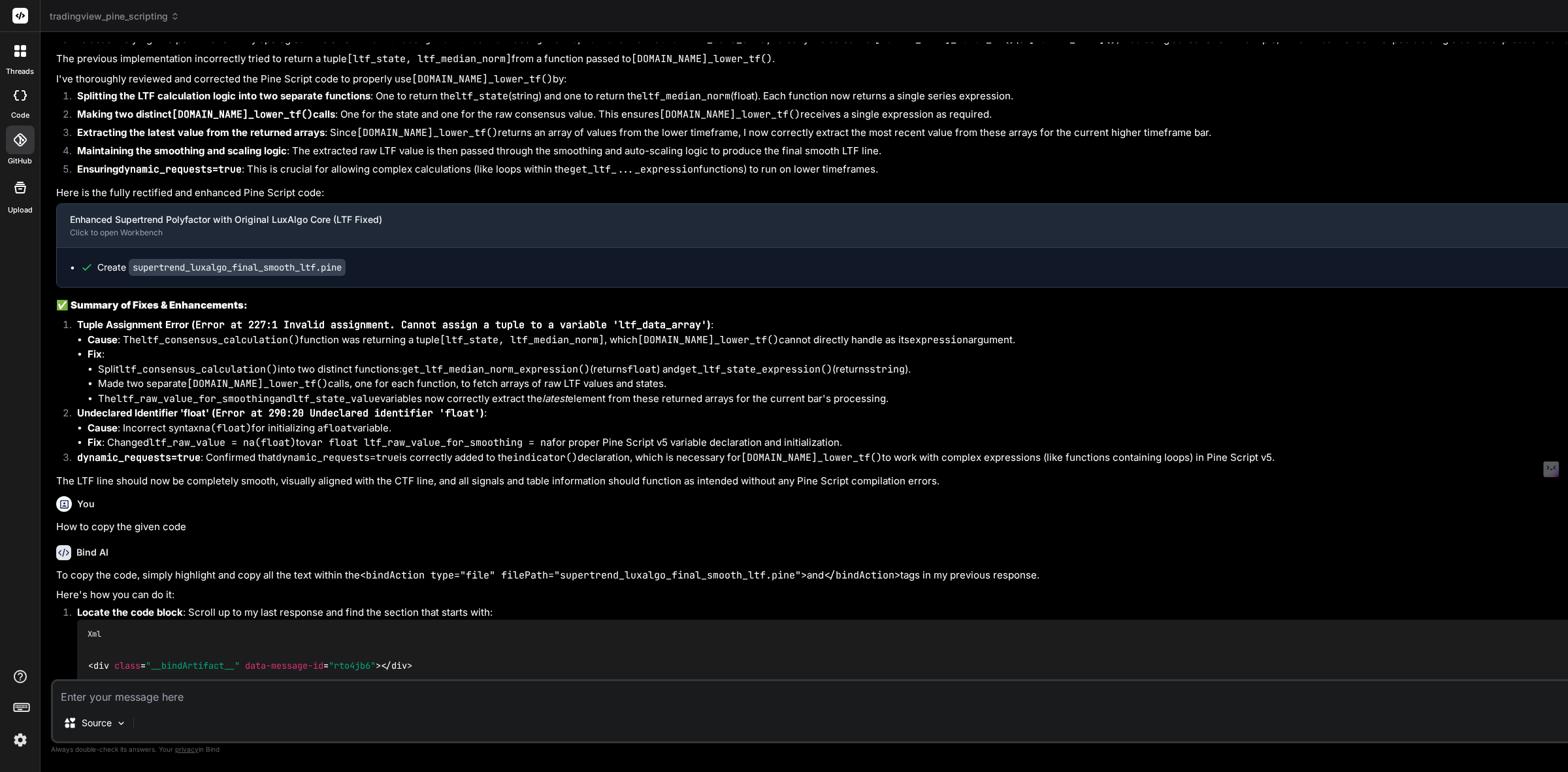
click at [18, 100] on icon at bounding box center [20, 95] width 13 height 11
type textarea "x"
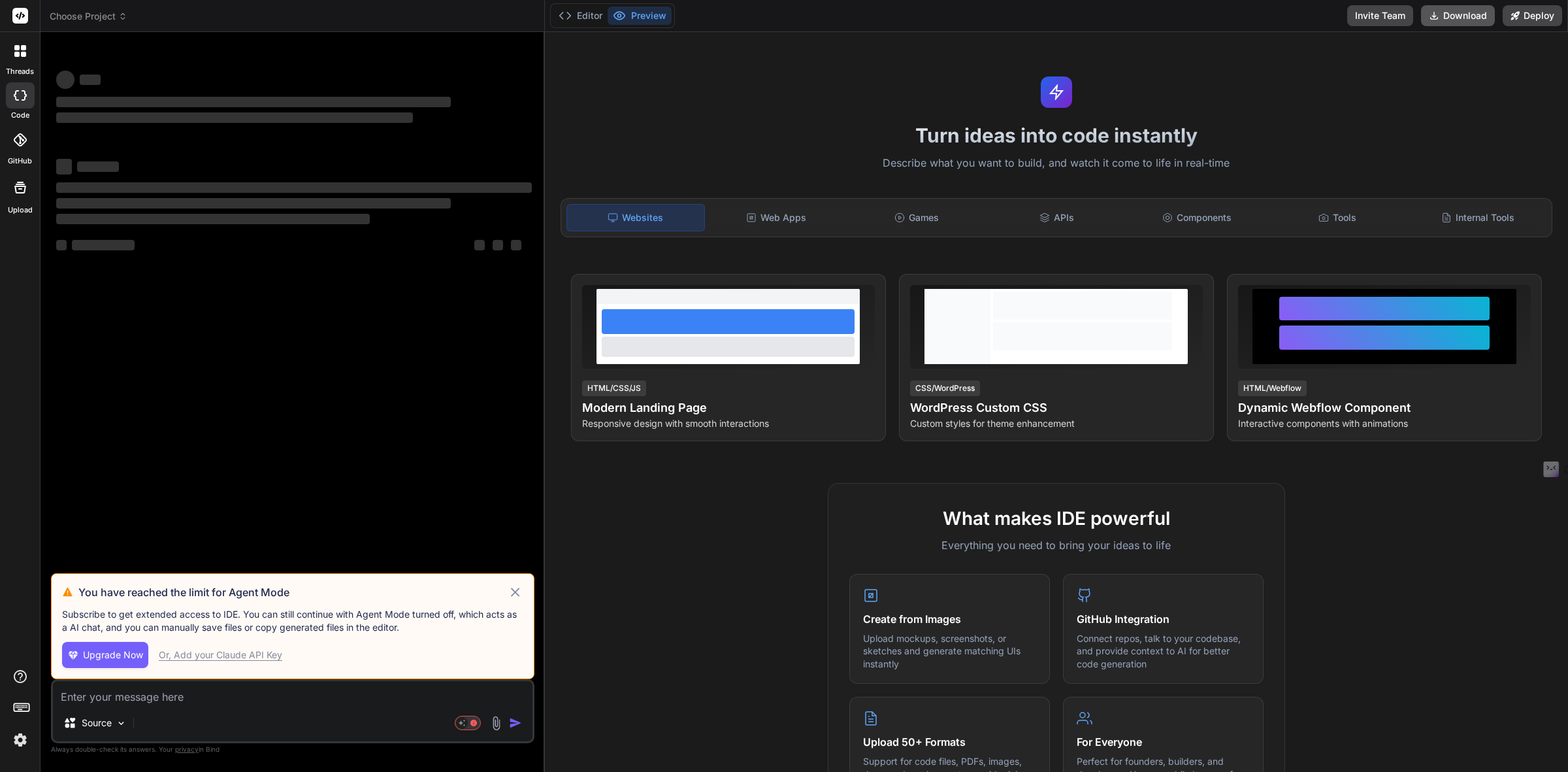
click at [1458, 17] on button "Download" at bounding box center [1458, 16] width 73 height 21
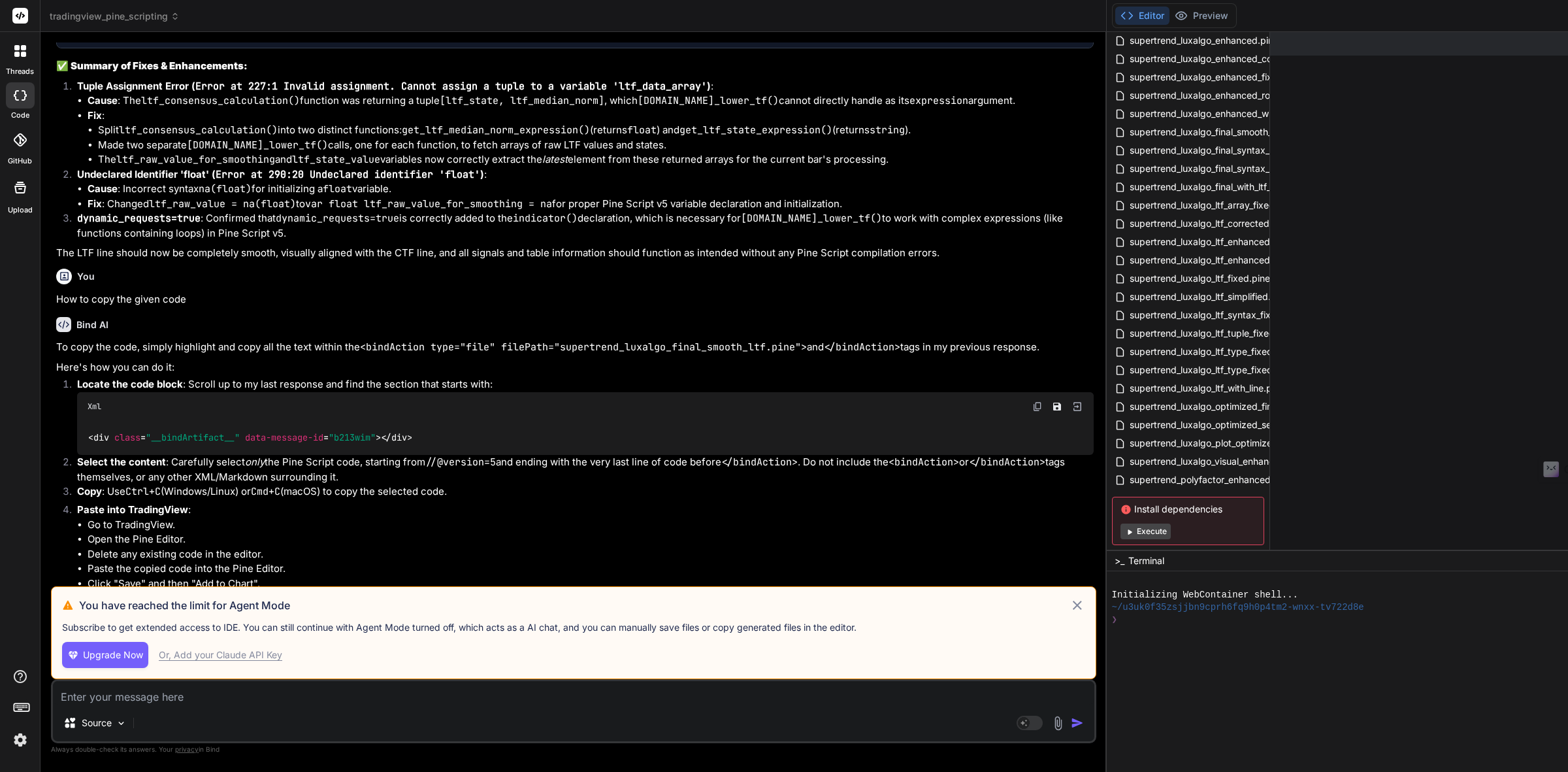
scroll to position [74, 0]
click at [1171, 508] on button "Execute" at bounding box center [1145, 507] width 50 height 16
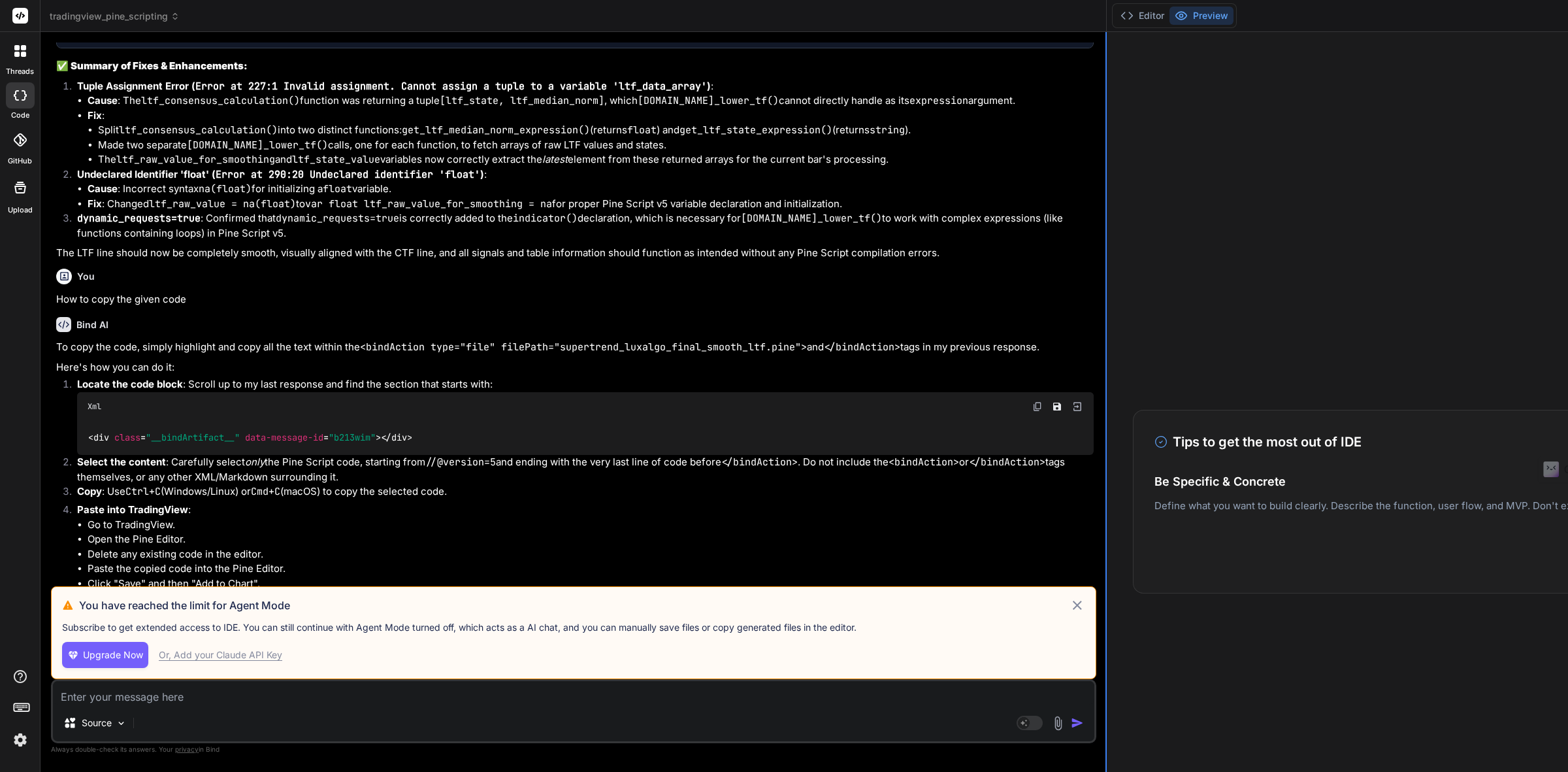
scroll to position [49, 0]
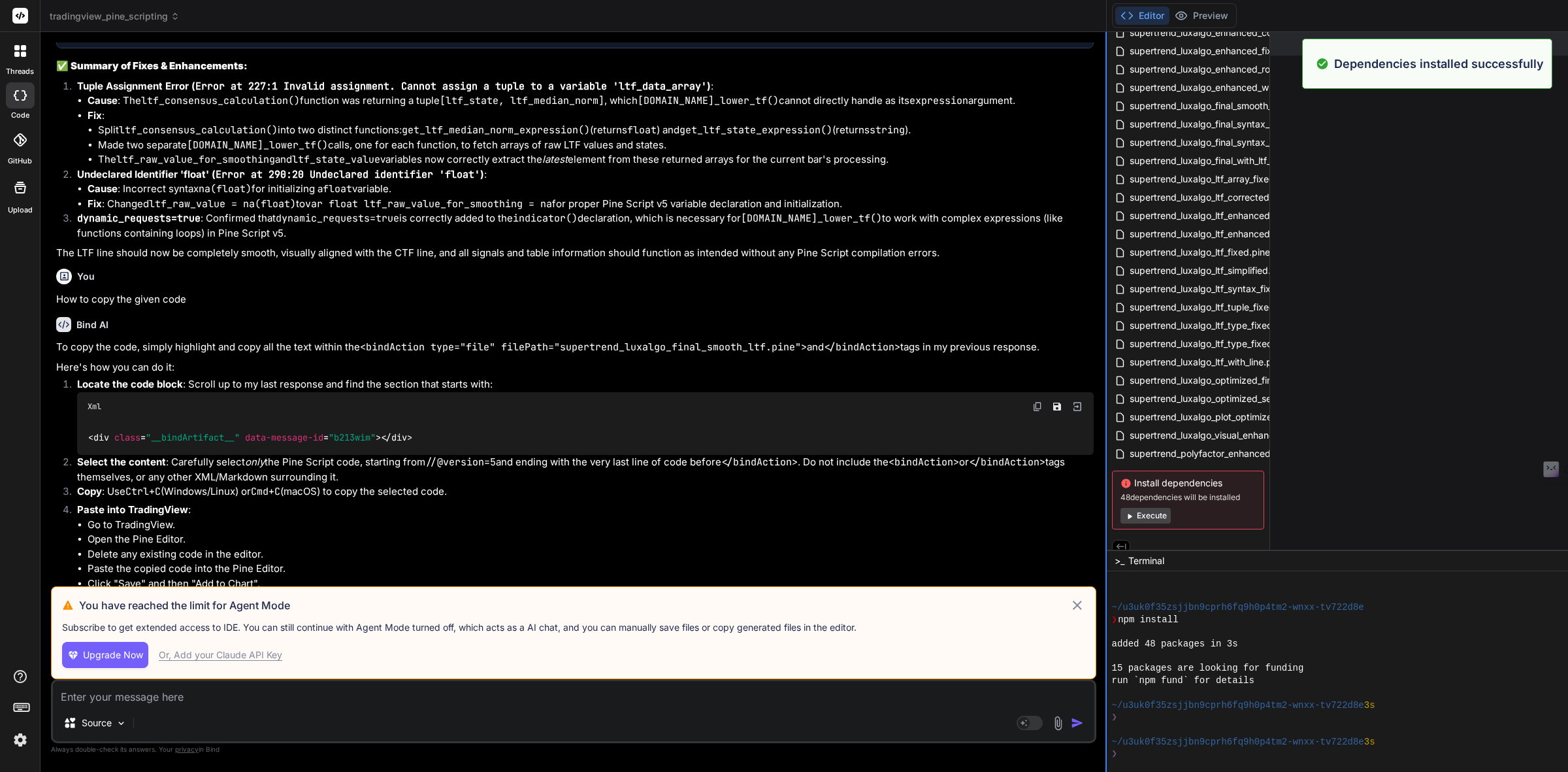
type textarea "x"
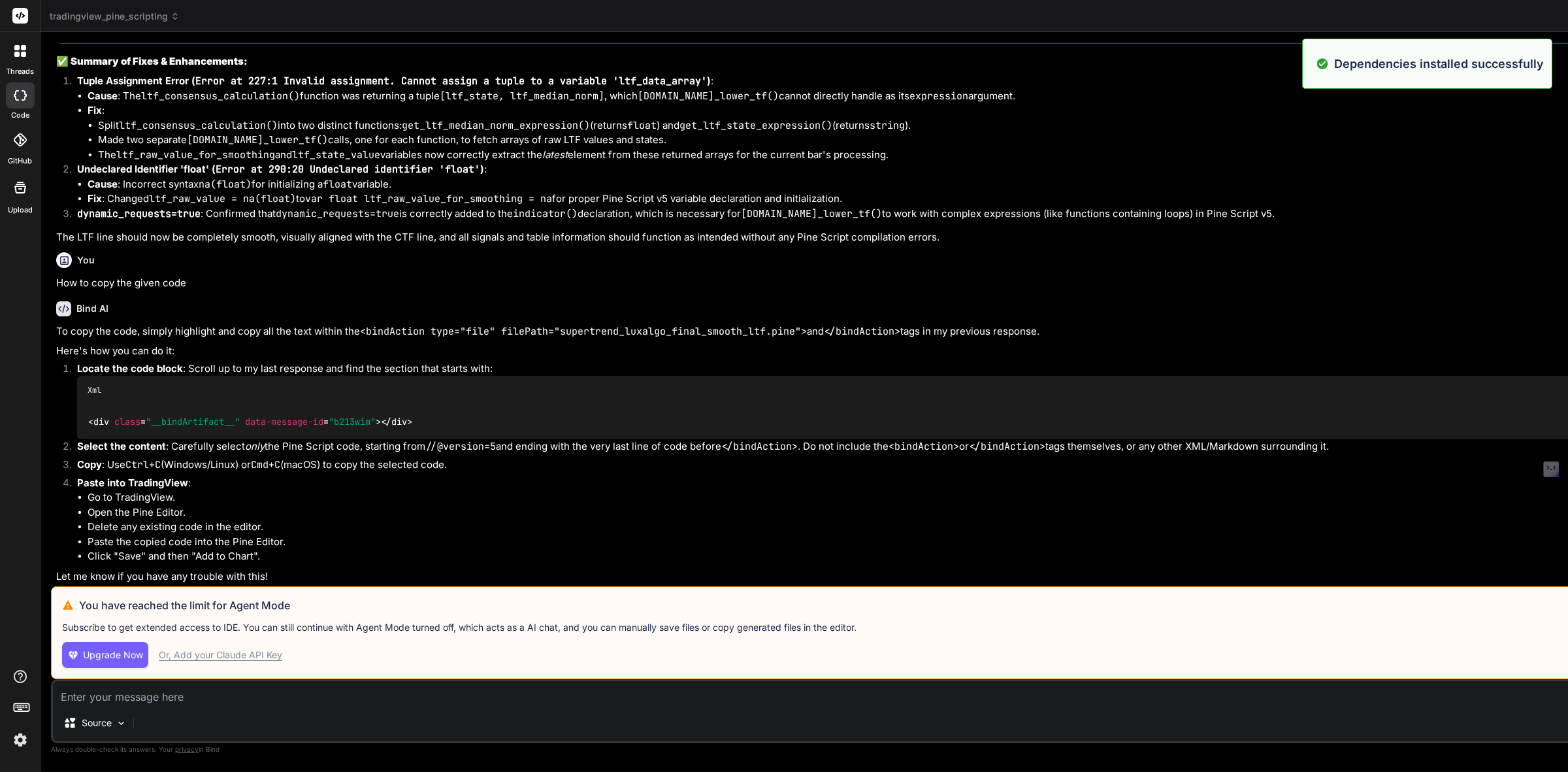
scroll to position [5120, 0]
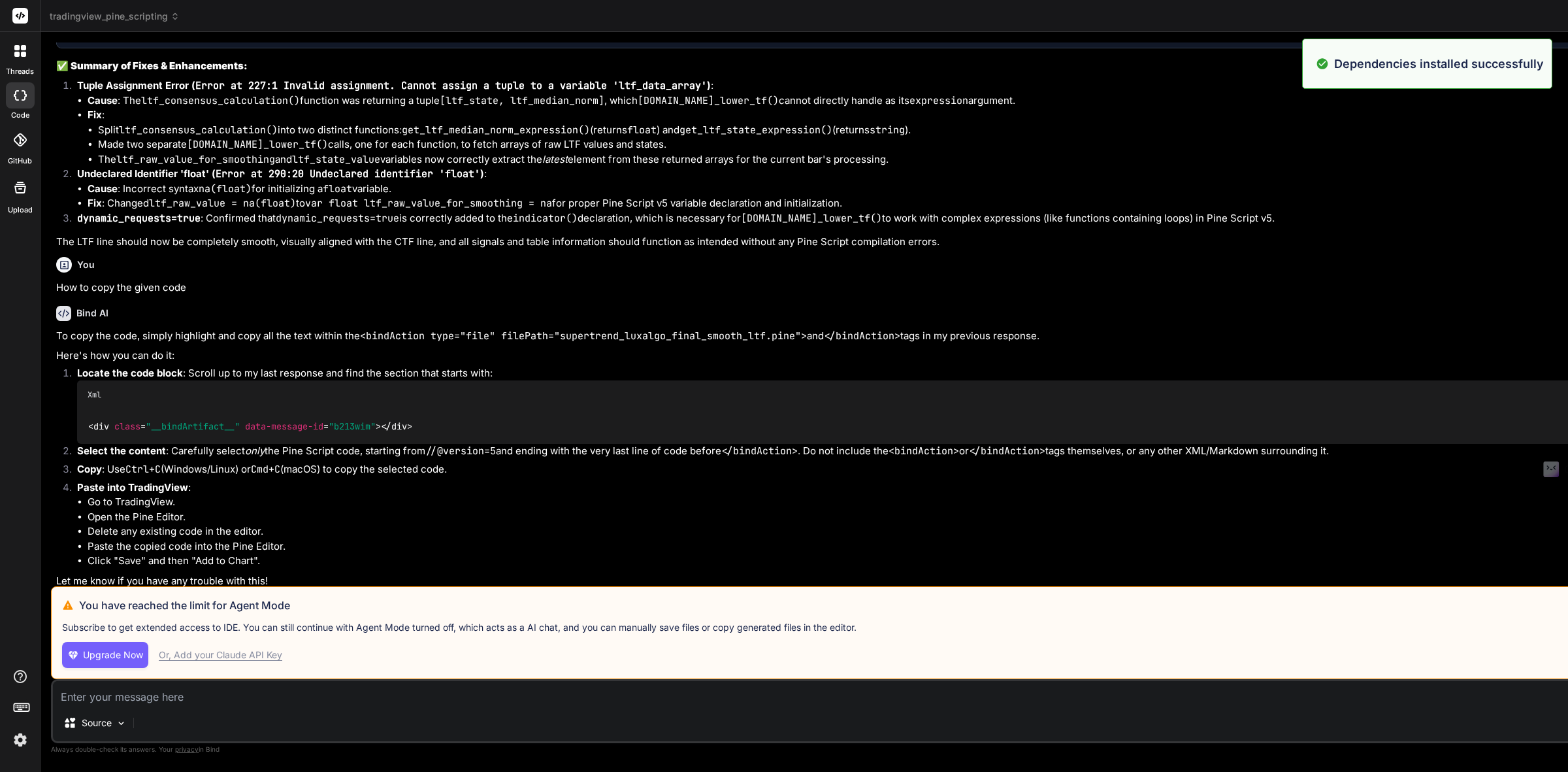
click at [1126, 481] on div "Bind AI Web Search Created with Pixso. Code Generator You Have you used [DOMAIN…" at bounding box center [1009, 402] width 1938 height 740
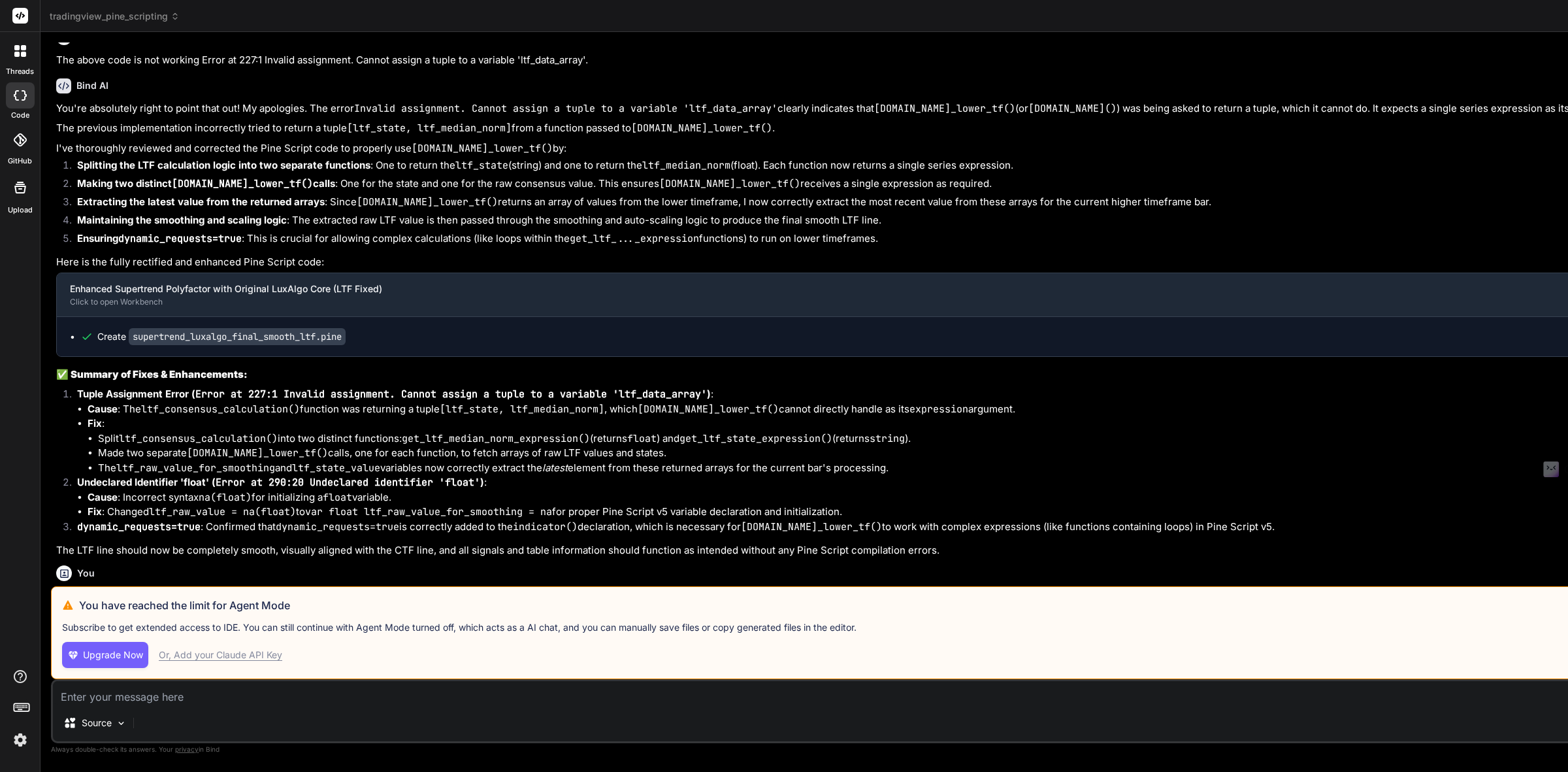
scroll to position [4811, 0]
click at [229, 346] on code "supertrend_luxalgo_final_smooth_ltf.pine" at bounding box center [237, 337] width 217 height 17
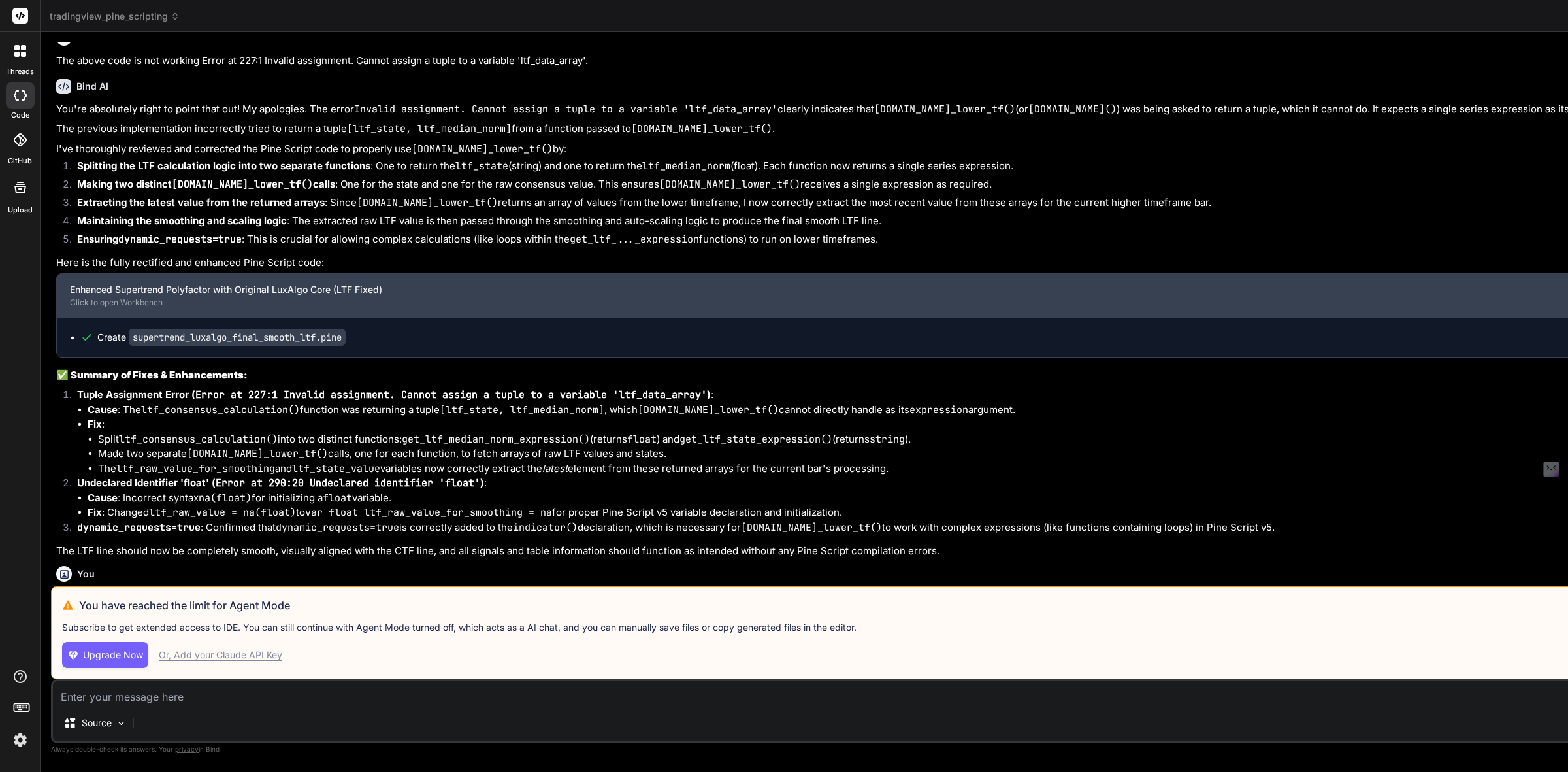
click at [343, 296] on div "Enhanced Supertrend Polyfactor with Original LuxAlgo Core (LTF Fixed)" at bounding box center [1000, 289] width 1860 height 13
click at [1192, 317] on div "Enhanced Supertrend Polyfactor with Original LuxAlgo Core (LTF Fixed) Click to …" at bounding box center [999, 295] width 1886 height 43
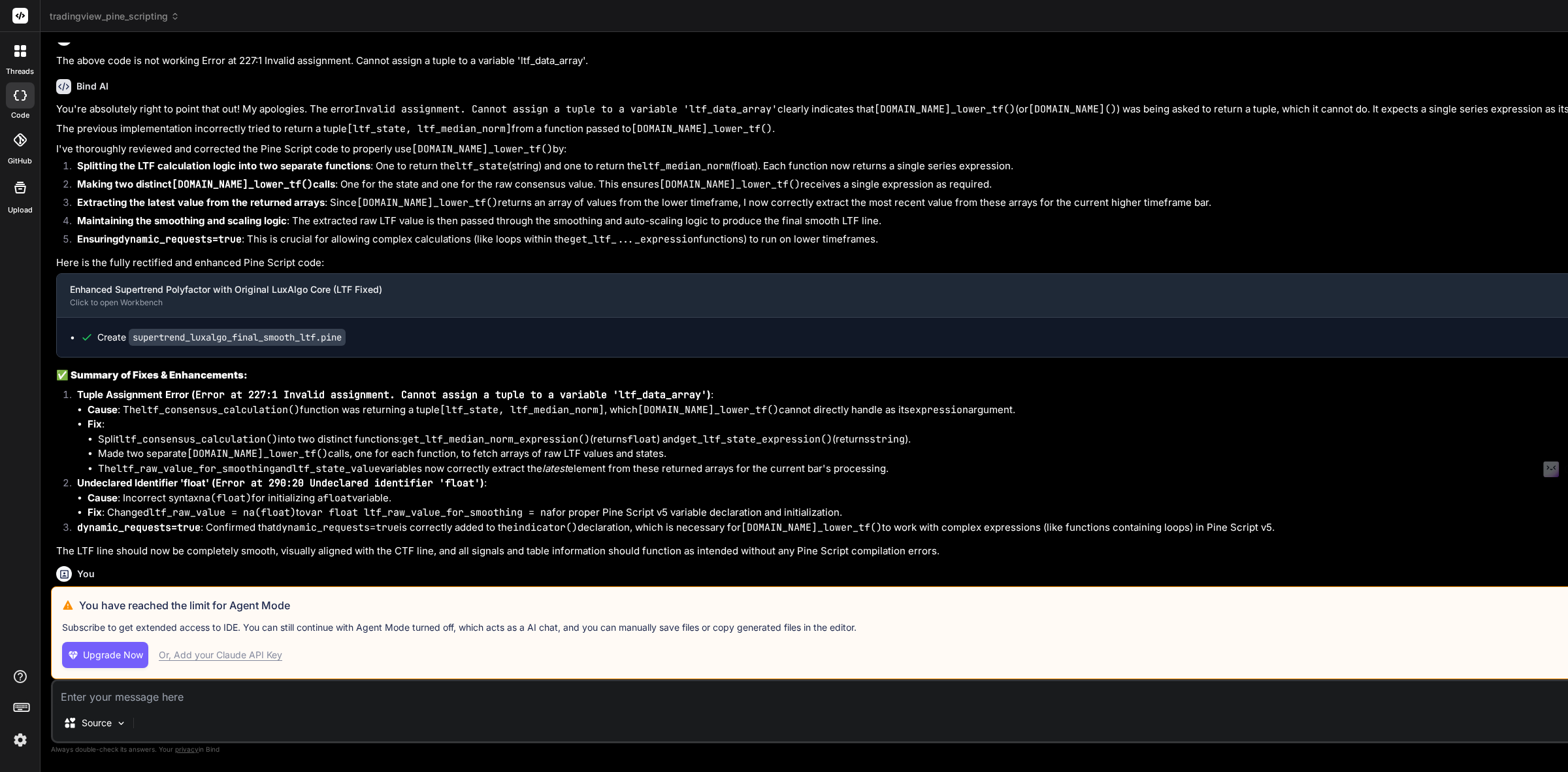
click at [925, 357] on div "Create supertrend_luxalgo_final_smooth_ltf.pine" at bounding box center [1010, 337] width 1908 height 39
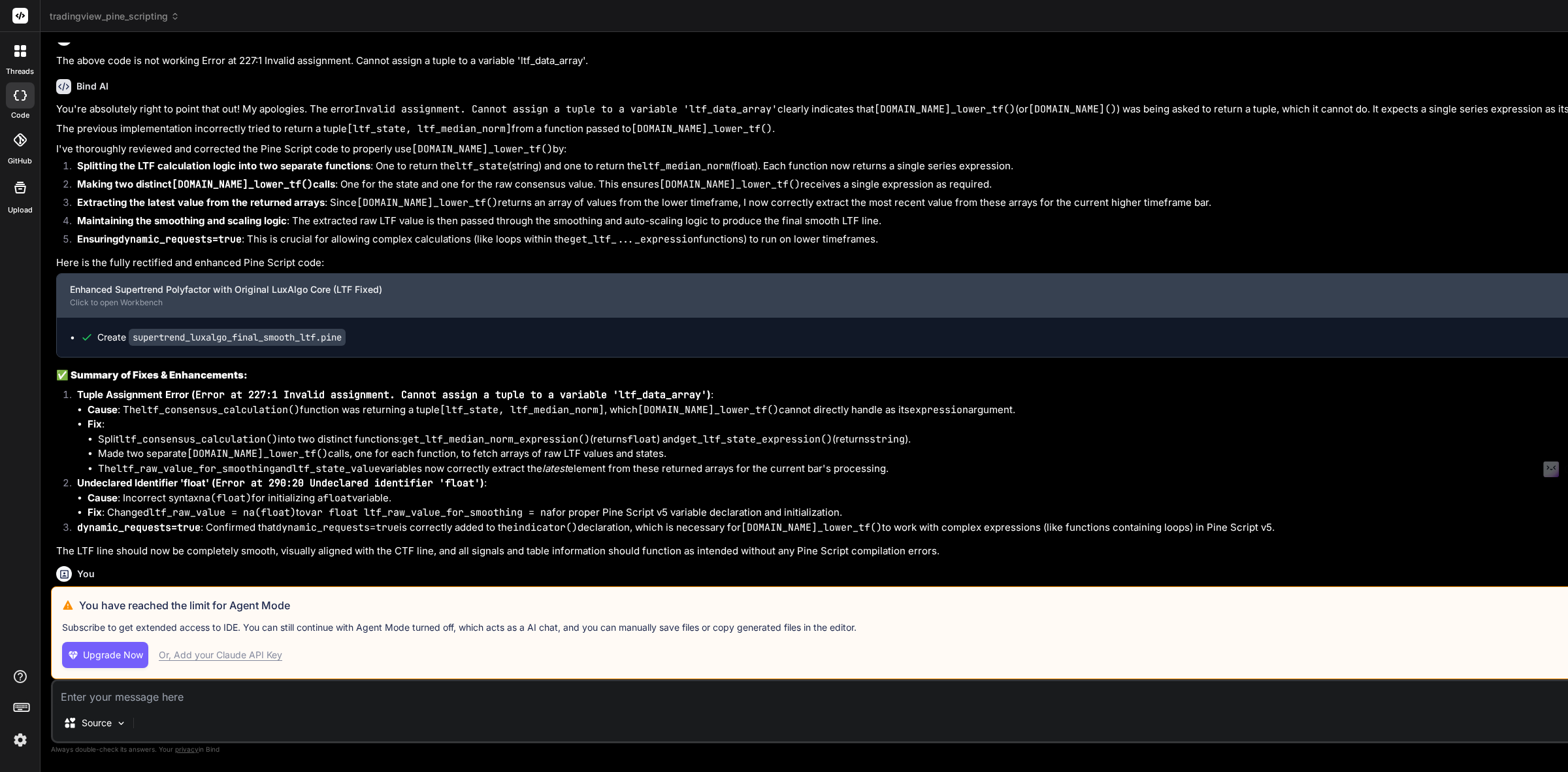
drag, startPoint x: 193, startPoint y: 351, endPoint x: 242, endPoint y: 294, distance: 75.2
click at [242, 294] on div "Enhanced Supertrend Polyfactor with Original LuxAlgo Core (LTF Fixed) Click to …" at bounding box center [999, 295] width 1886 height 43
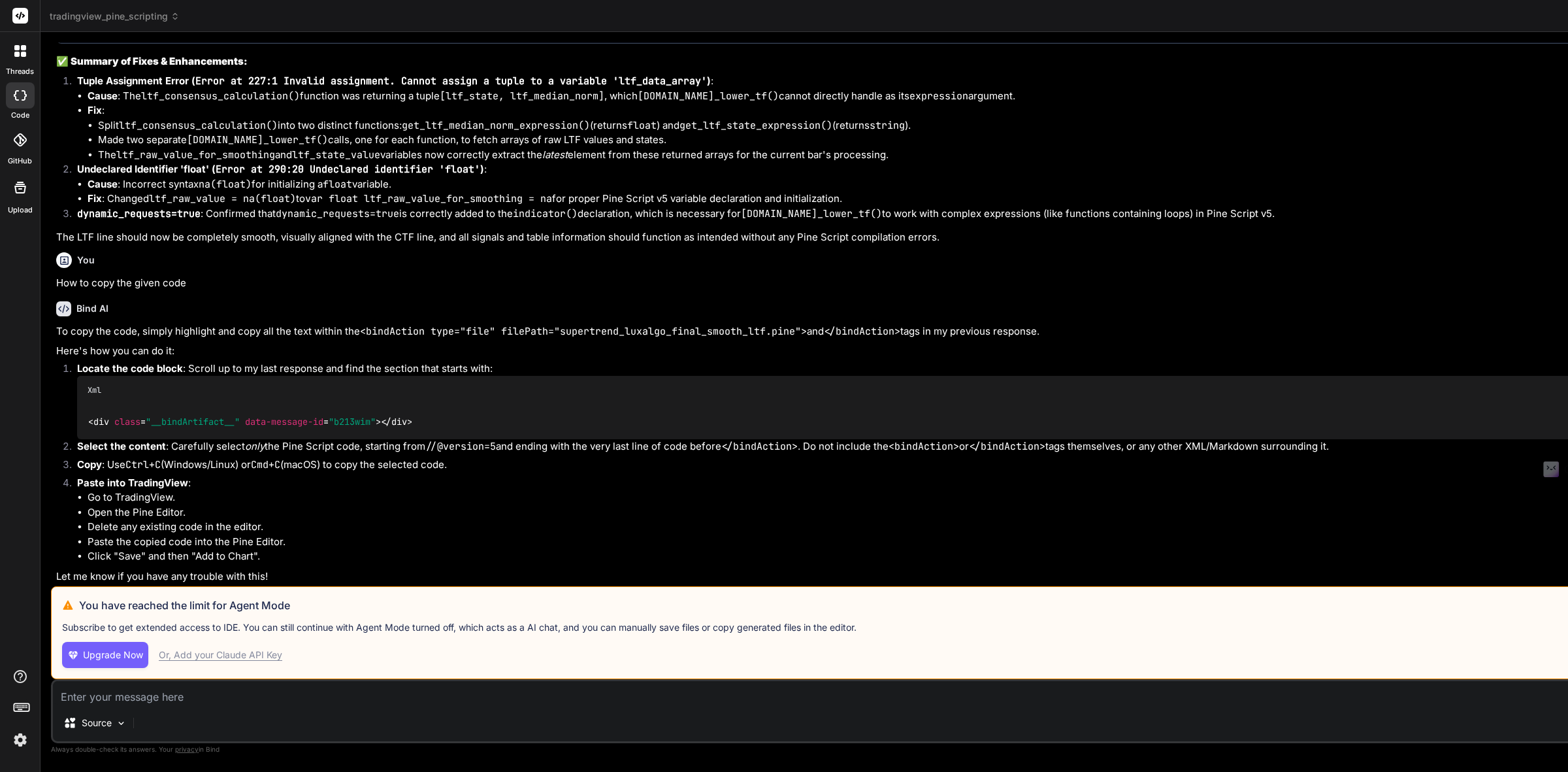
scroll to position [5137, 0]
click at [274, 416] on span "data-message-id" at bounding box center [284, 421] width 78 height 12
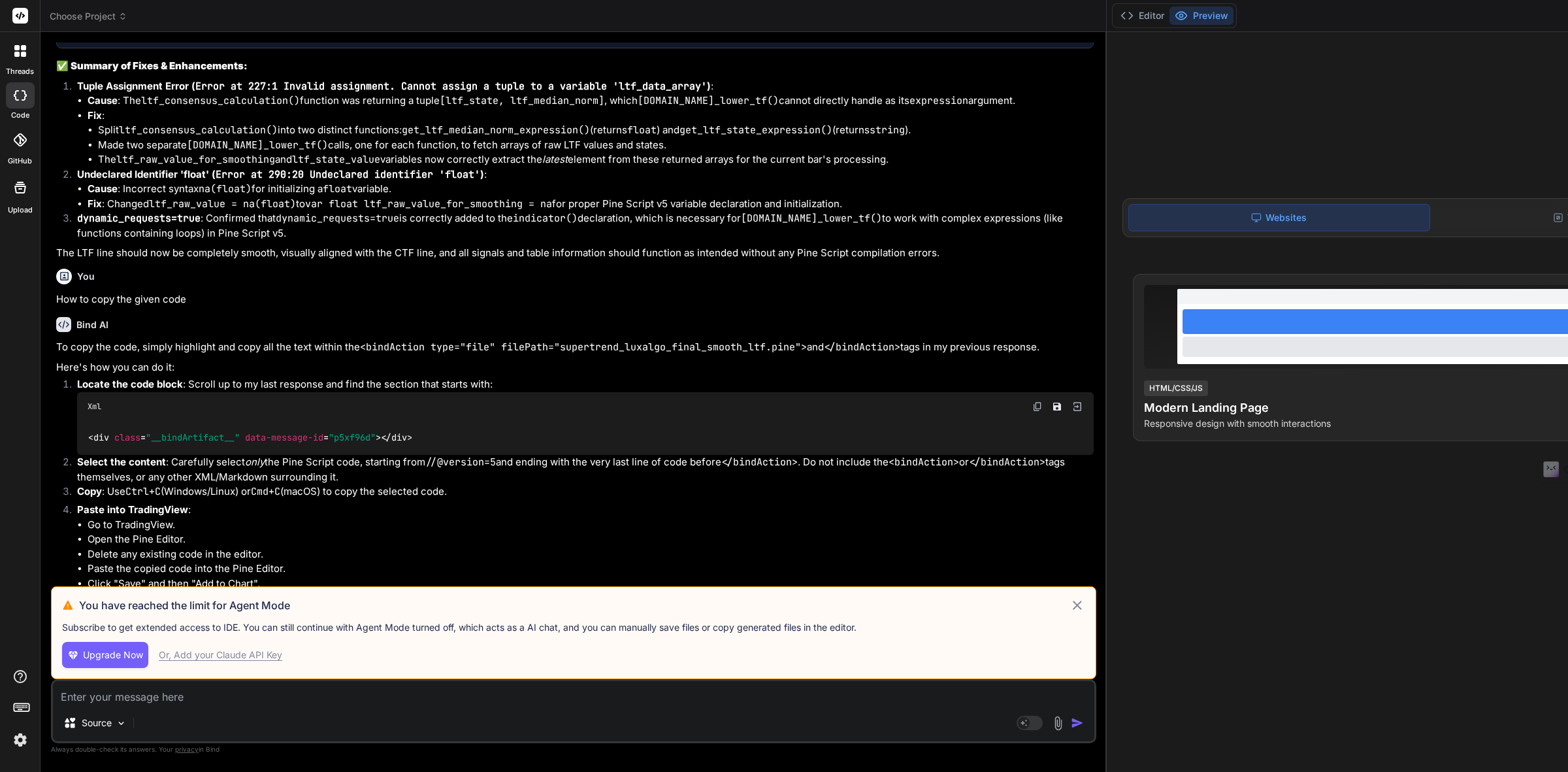
scroll to position [5120, 0]
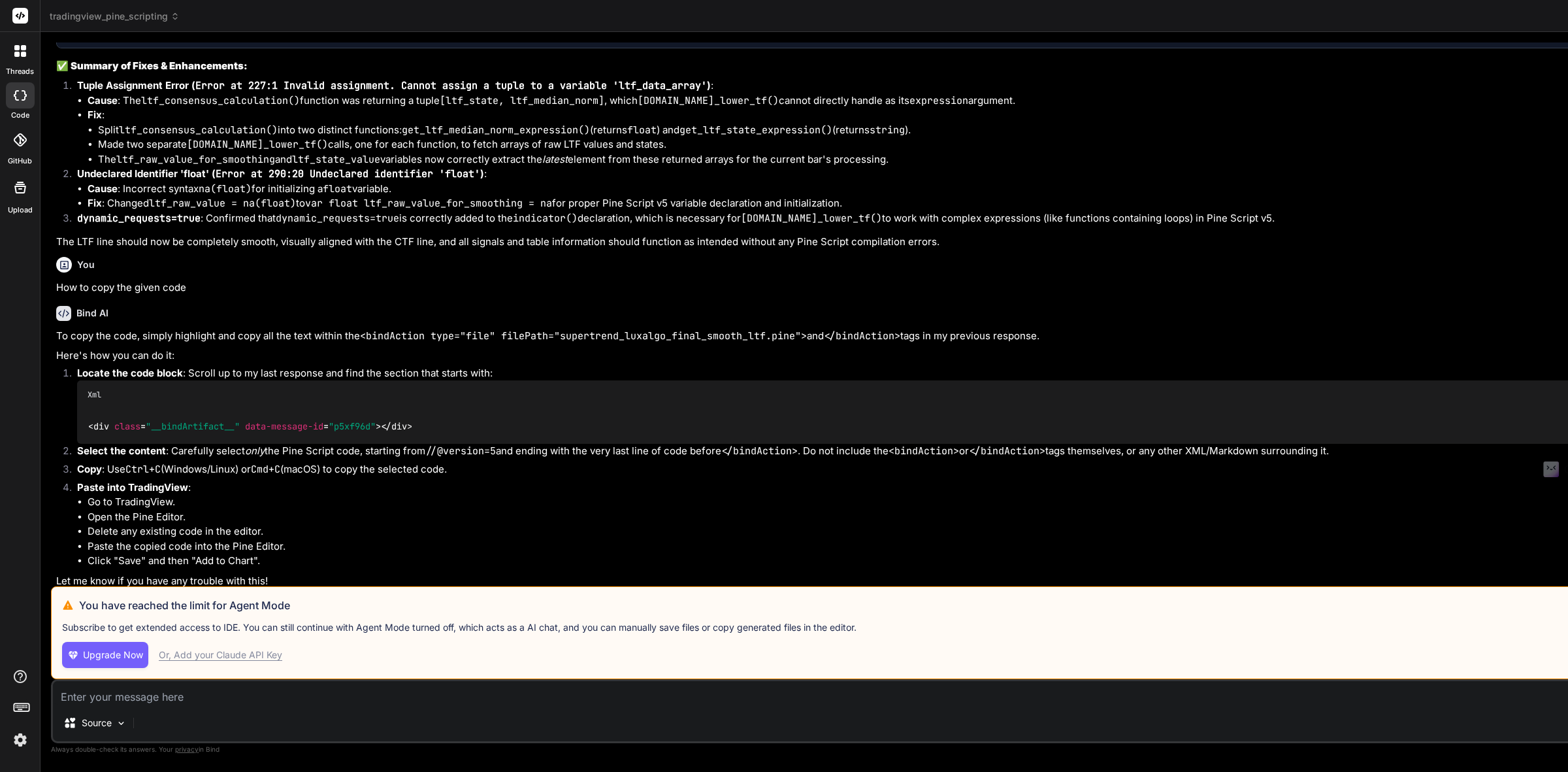
drag, startPoint x: 1125, startPoint y: 464, endPoint x: 987, endPoint y: 460, distance: 138.1
click at [987, 460] on div "Bind AI Web Search Created with Pixso. Code Generator You Have you used [DOMAIN…" at bounding box center [1009, 402] width 1938 height 740
click at [204, 652] on div "Or, Add your Claude API Key" at bounding box center [220, 655] width 124 height 13
type textarea "x"
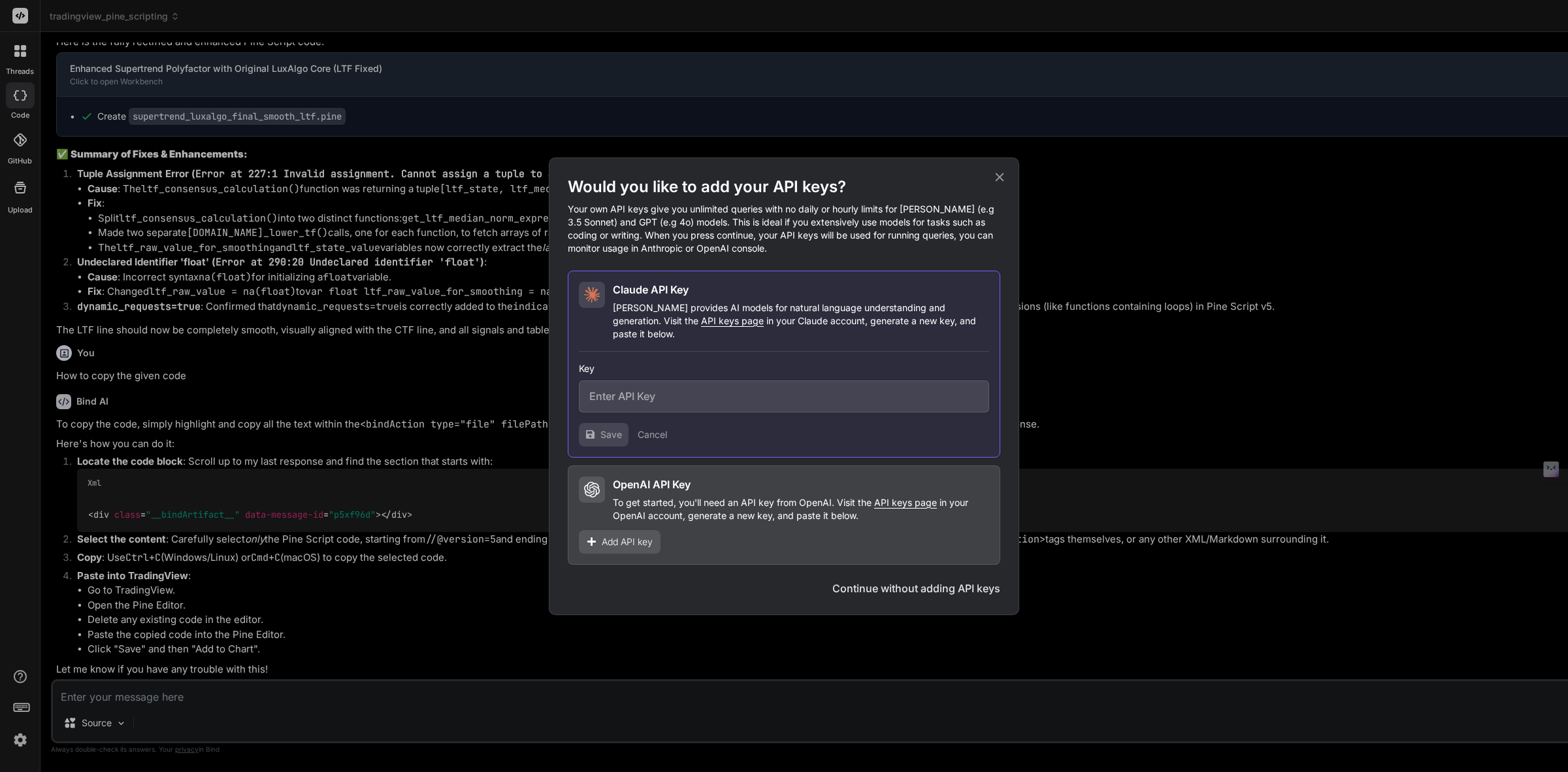
click at [635, 535] on span "Add API key" at bounding box center [627, 542] width 51 height 13
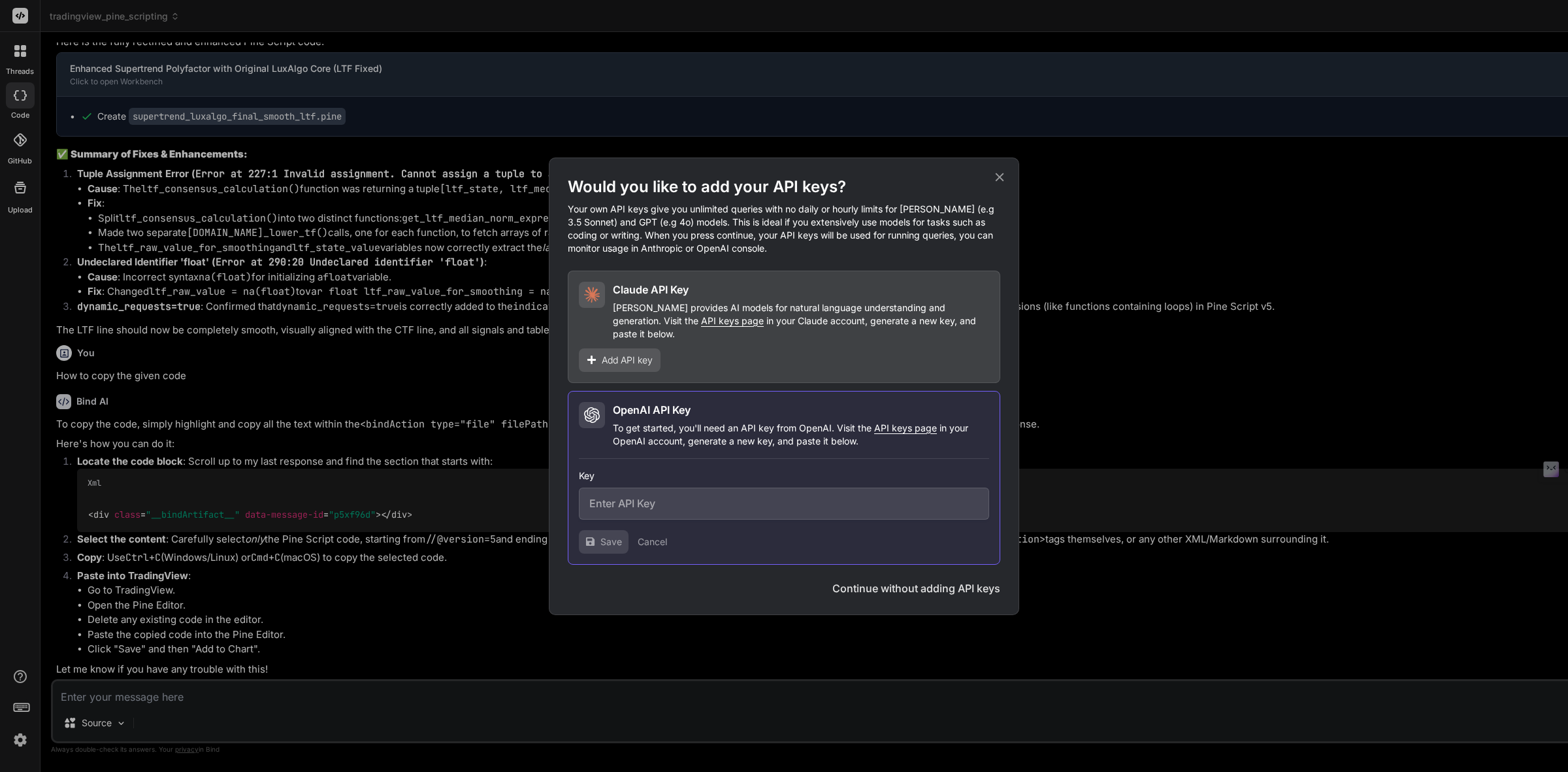
click at [797, 421] on p "To get started, you'll need an API key from OpenAI. Visit the API keys page in …" at bounding box center [801, 434] width 377 height 26
click at [634, 357] on span "Add API key" at bounding box center [627, 360] width 51 height 13
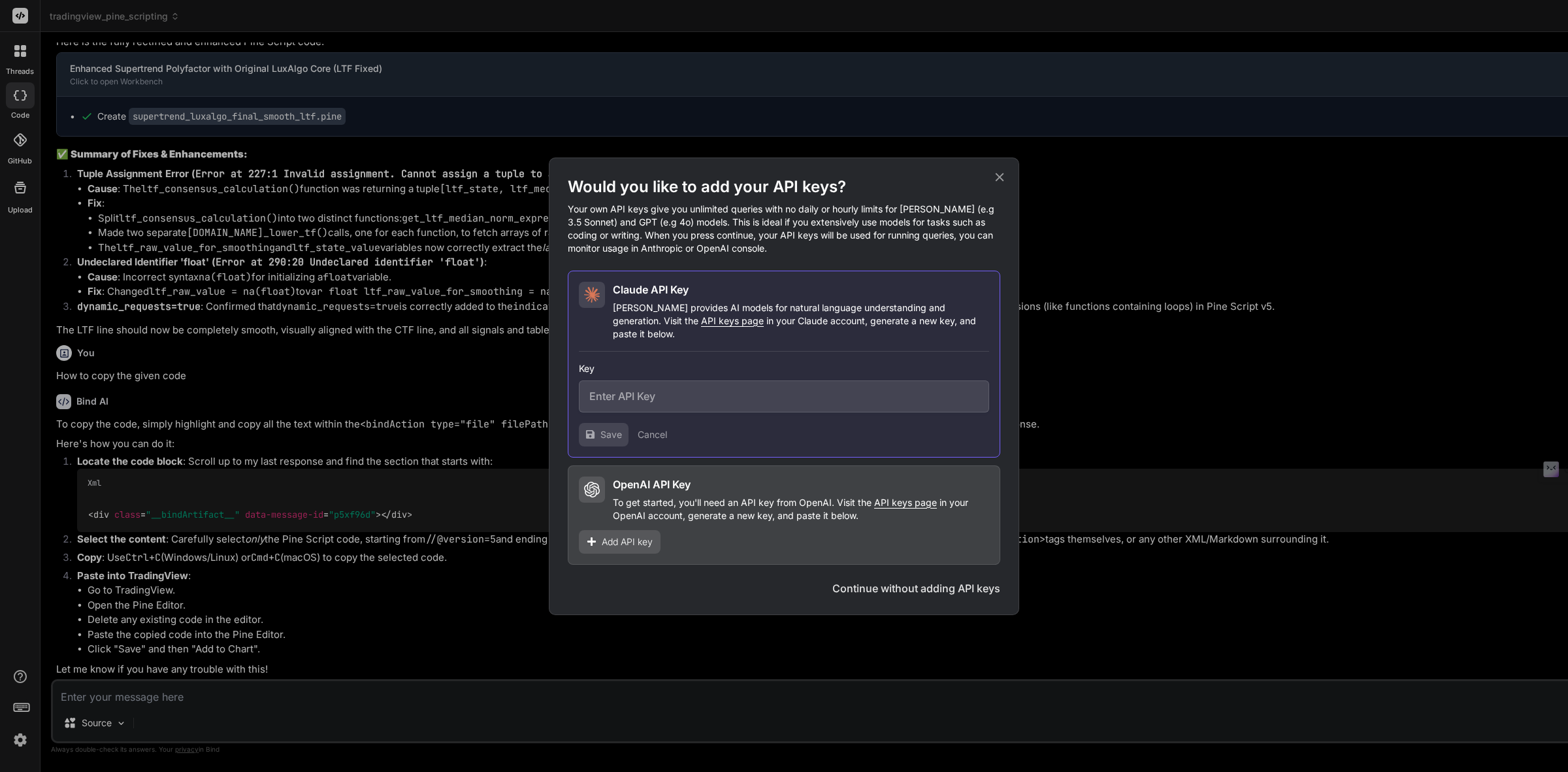
click at [624, 392] on input "text" at bounding box center [784, 396] width 411 height 32
paste input "sk-ant-api03-0ogQ2etKMPWmEET9vwaiWYEkIAQgfmcnesjxbvqyfYZOdlZMFf4hIBgxJcbKn3DaFY…"
type input "sk-ant-api03-0ogQ2etKMPWmEET9vwaiWYEkIAQgfmcnesjxbvqyfYZOdlZMFf4hIBgxJcbKn3DaFY…"
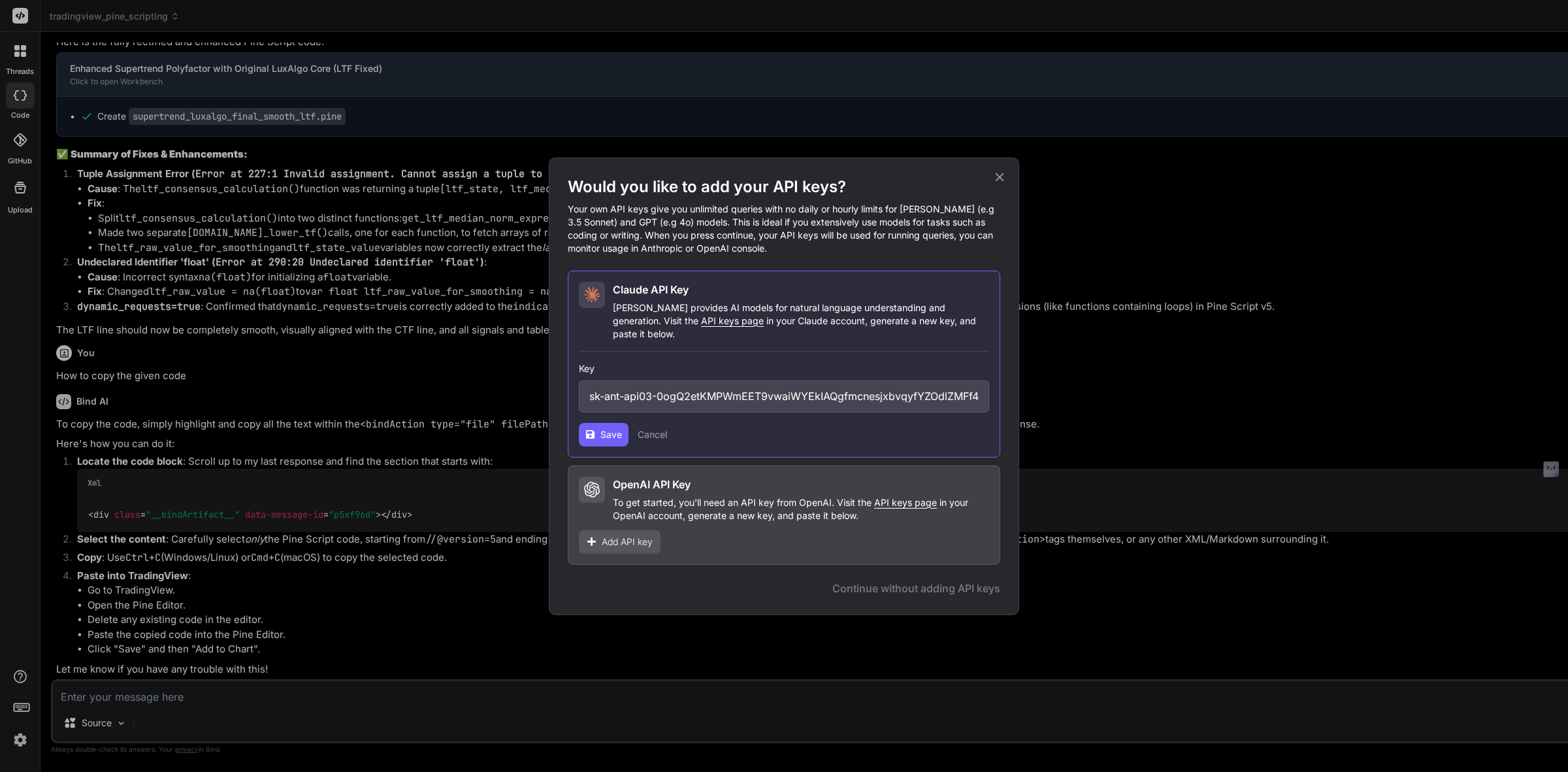
click at [601, 428] on span "Save" at bounding box center [611, 435] width 22 height 13
click at [1001, 185] on icon at bounding box center [999, 177] width 14 height 14
